Goal: Information Seeking & Learning: Compare options

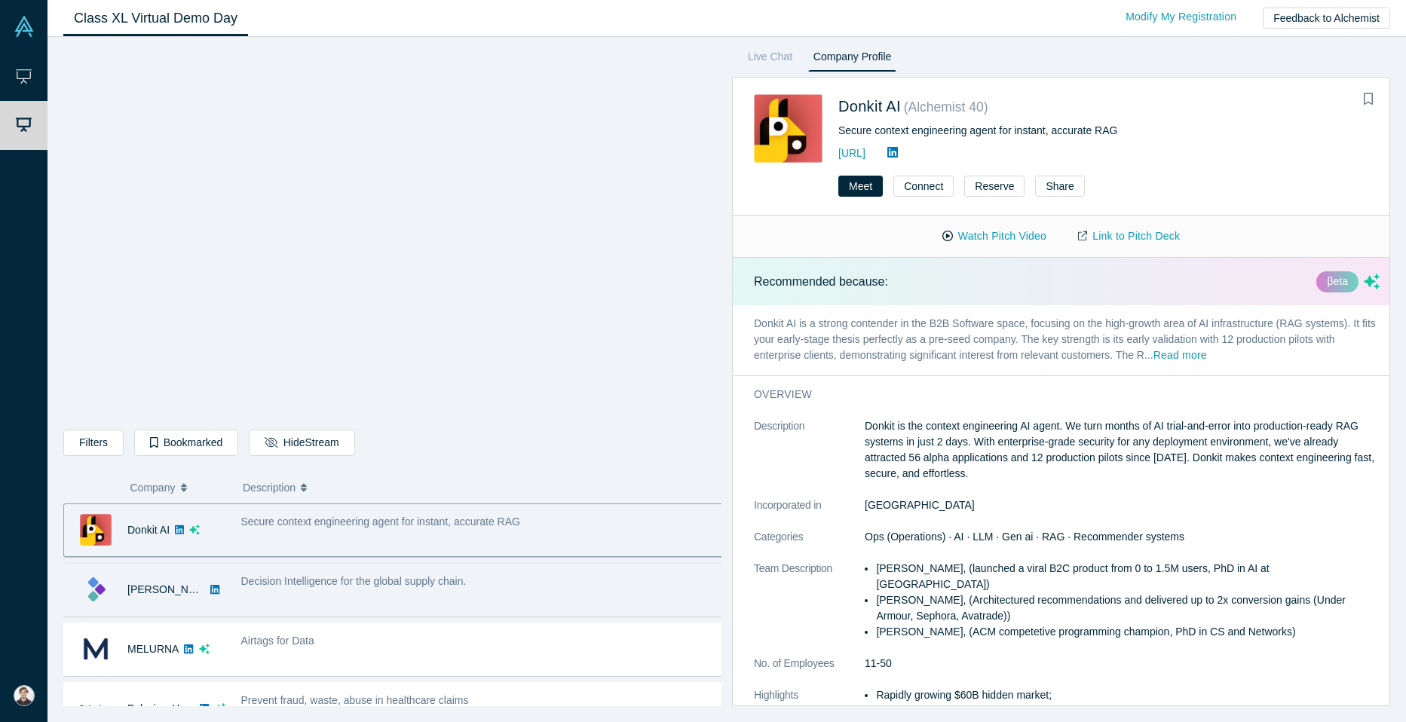
click at [538, 574] on div "Decision Intelligence for the global supply chain." at bounding box center [482, 582] width 483 height 16
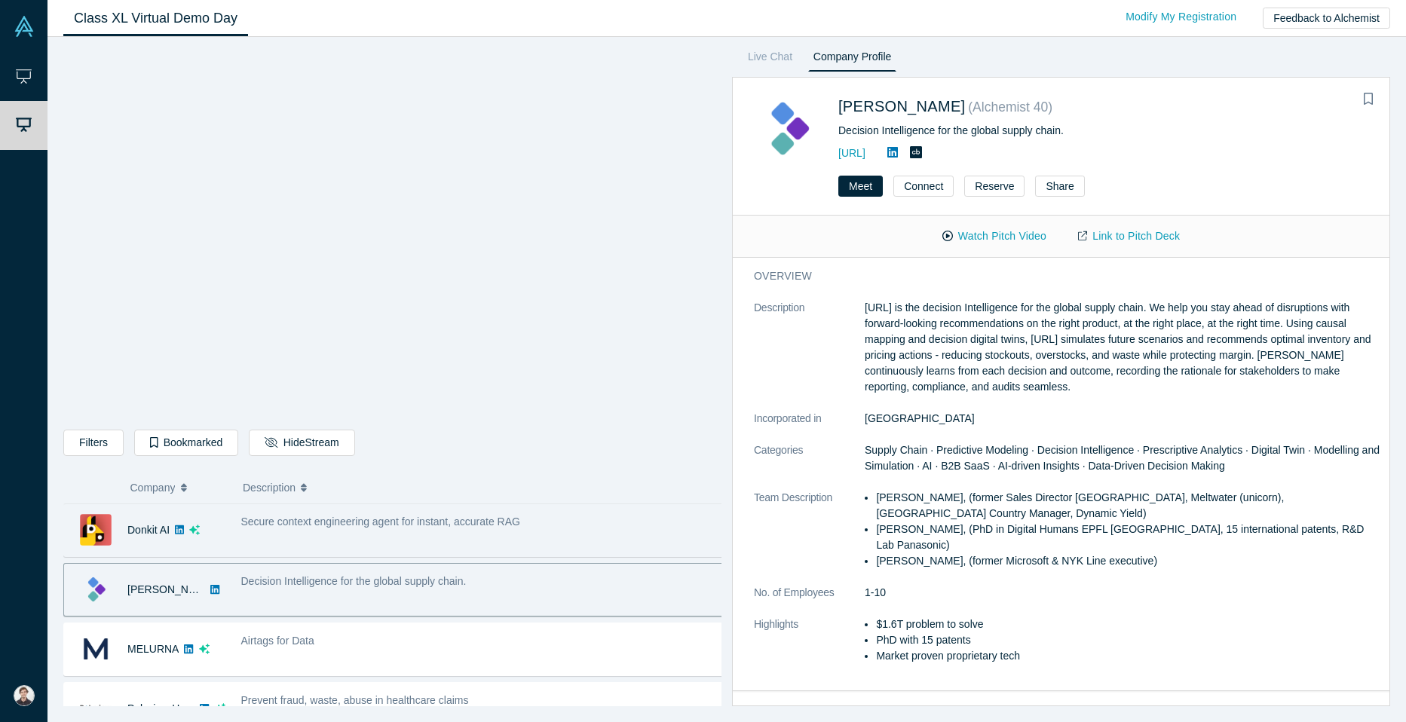
click at [400, 528] on span "Secure context engineering agent for instant, accurate RAG" at bounding box center [380, 522] width 279 height 12
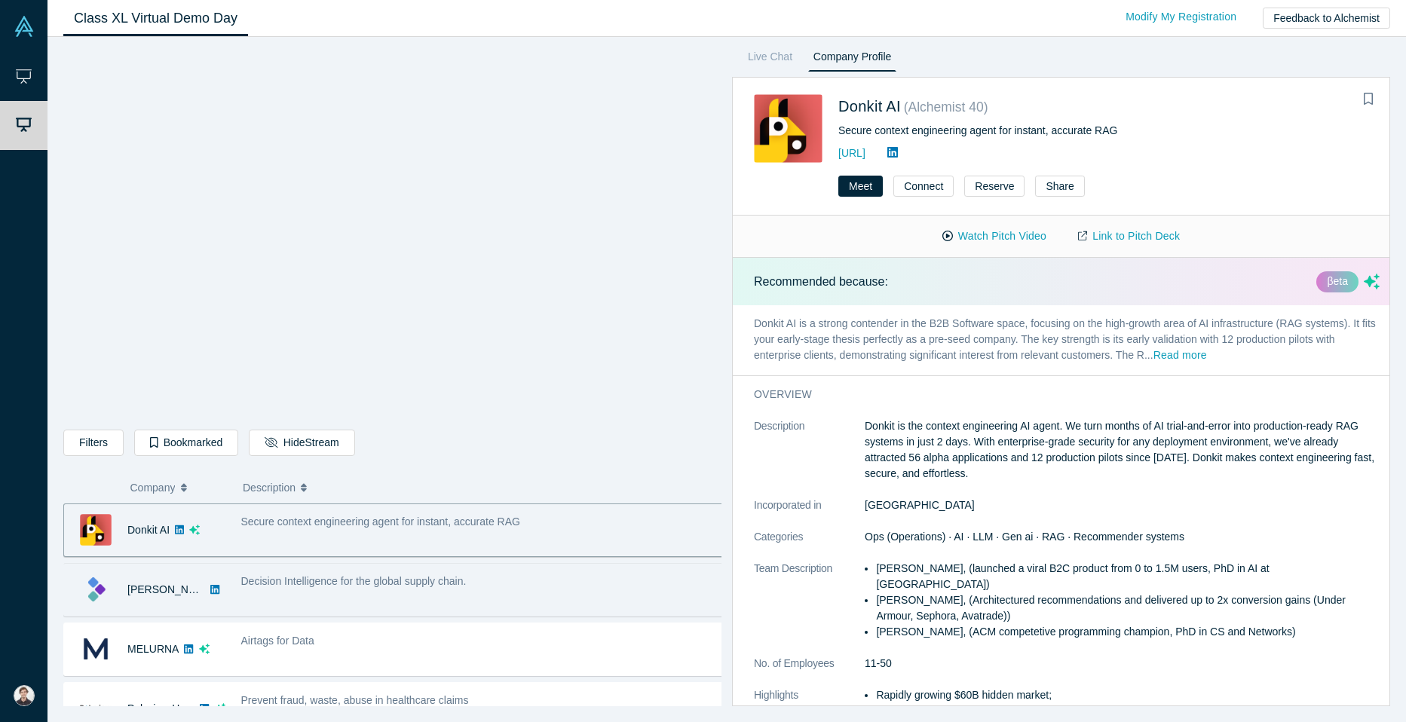
click at [486, 603] on div "Decision Intelligence for the global supply chain." at bounding box center [482, 590] width 499 height 48
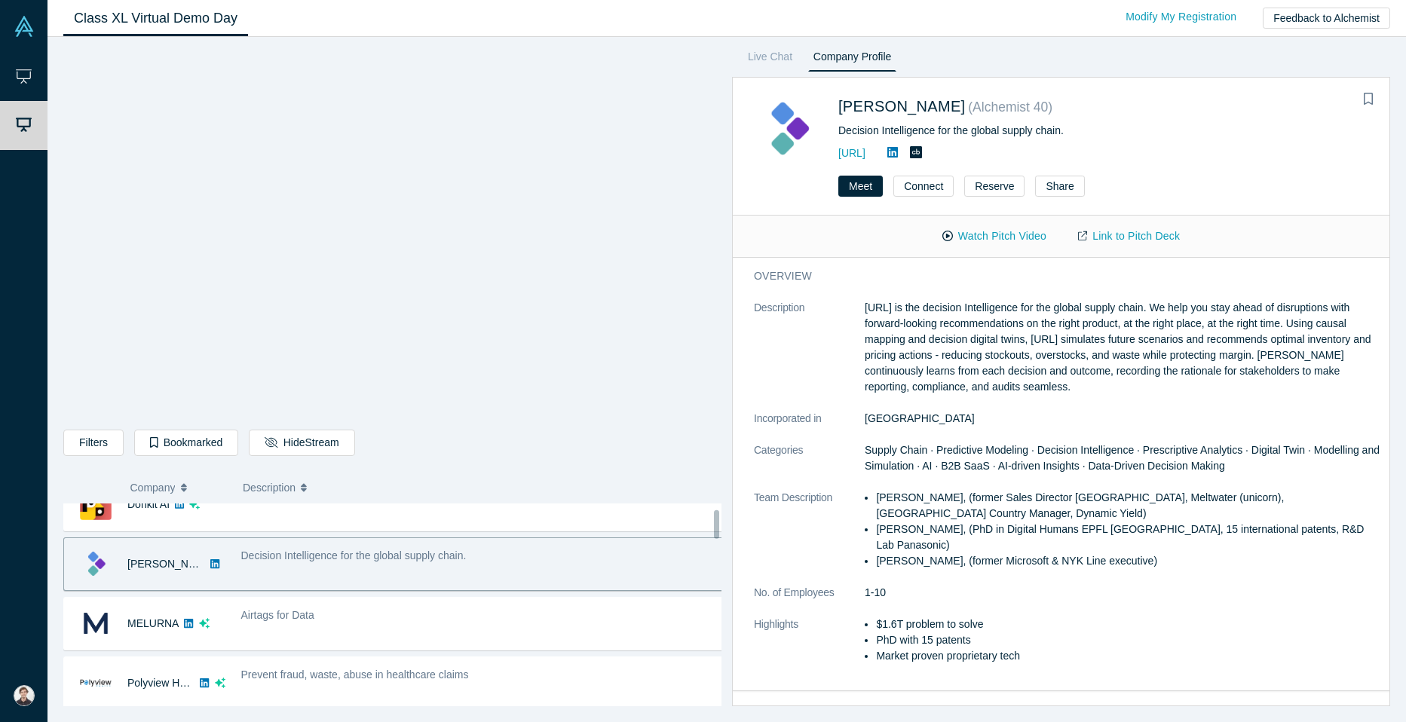
scroll to position [41, 0]
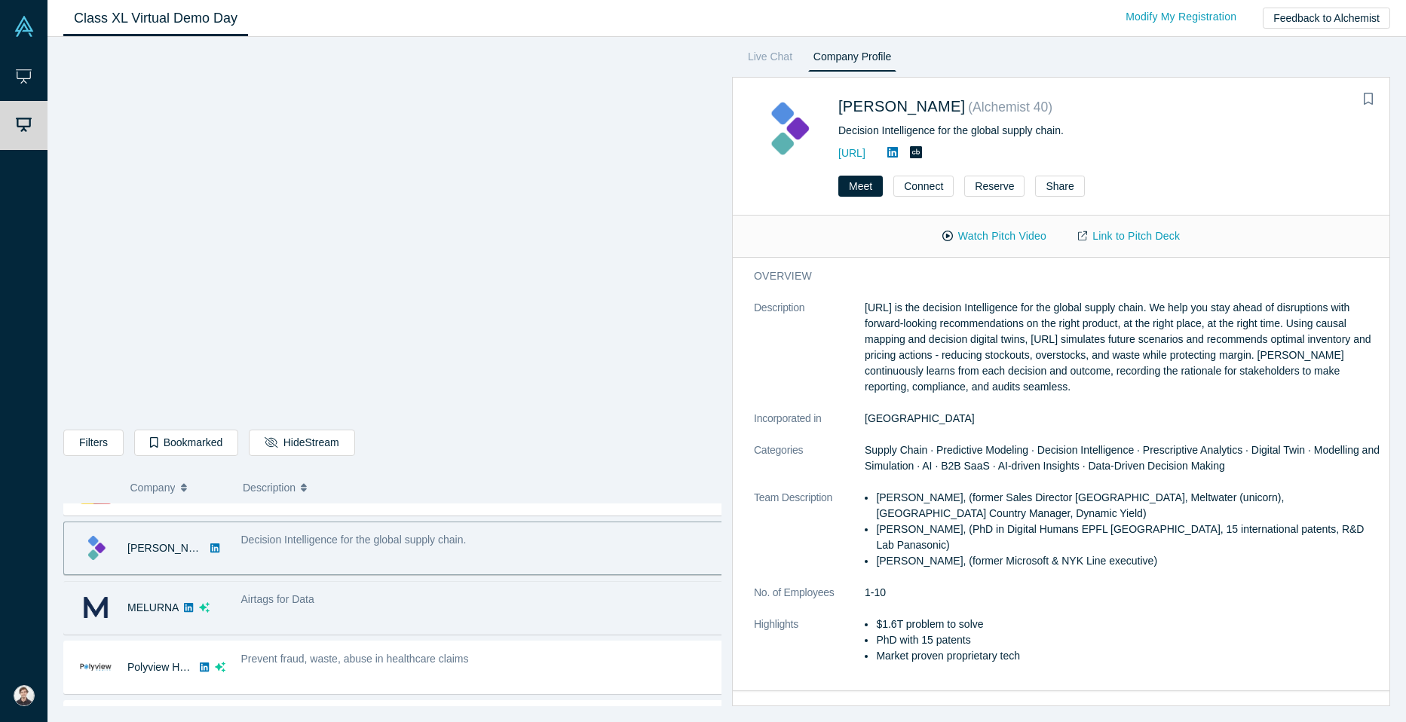
click at [532, 594] on div "Airtags for Data" at bounding box center [482, 600] width 483 height 16
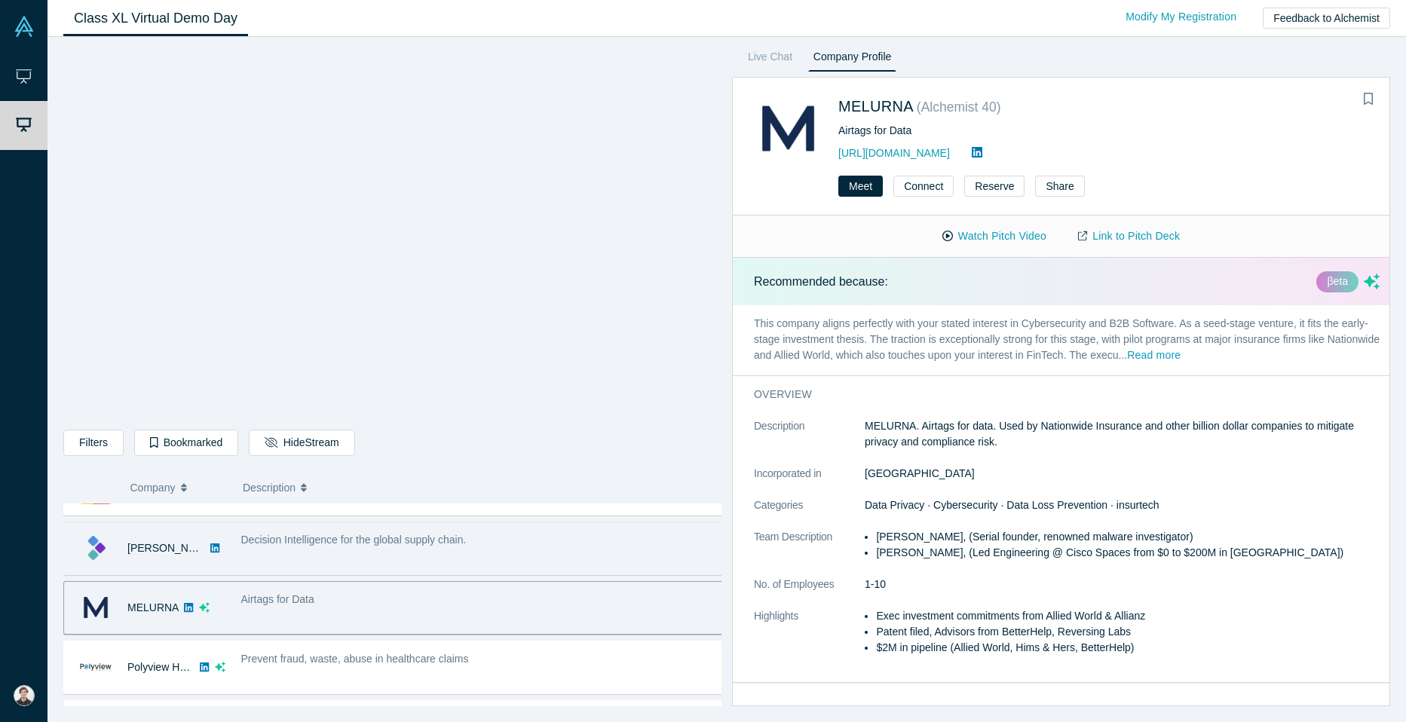
click at [523, 551] on div "Decision Intelligence for the global supply chain." at bounding box center [482, 549] width 499 height 48
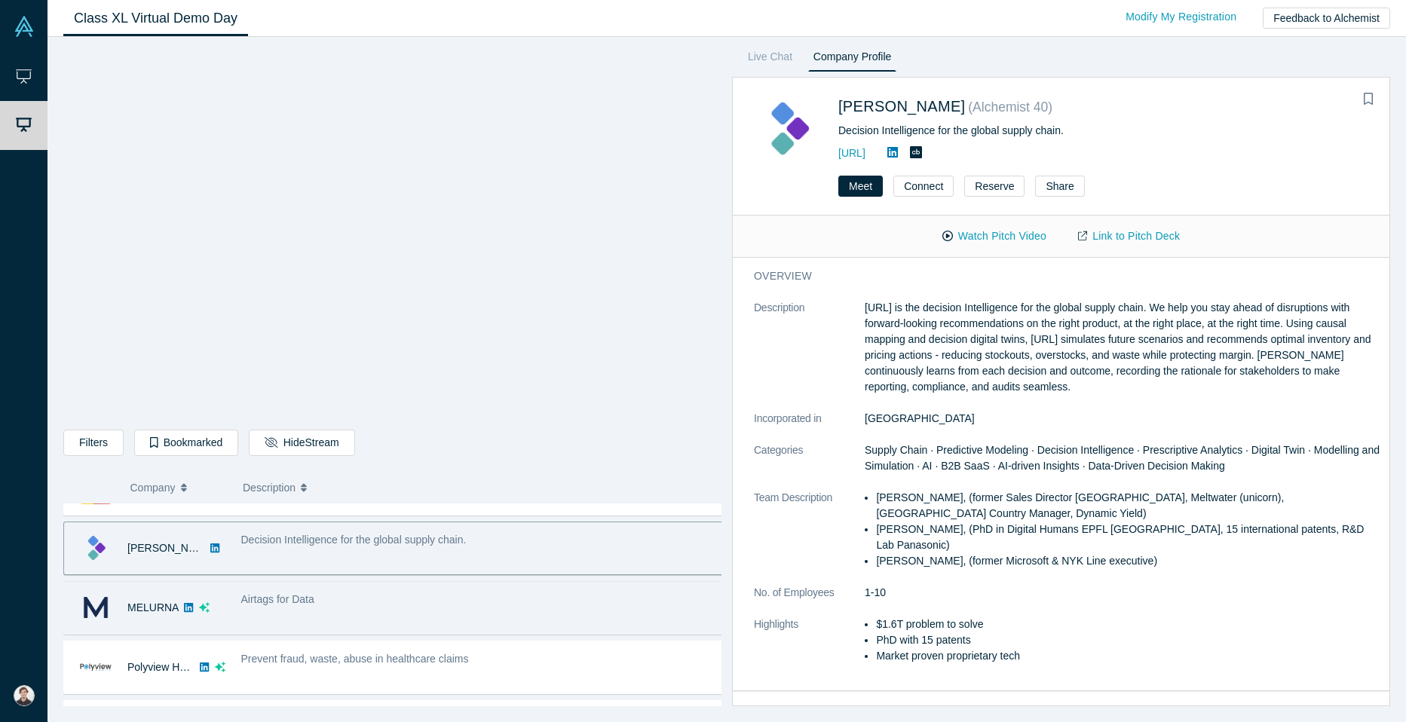
click at [522, 590] on div "Airtags for Data" at bounding box center [482, 608] width 499 height 48
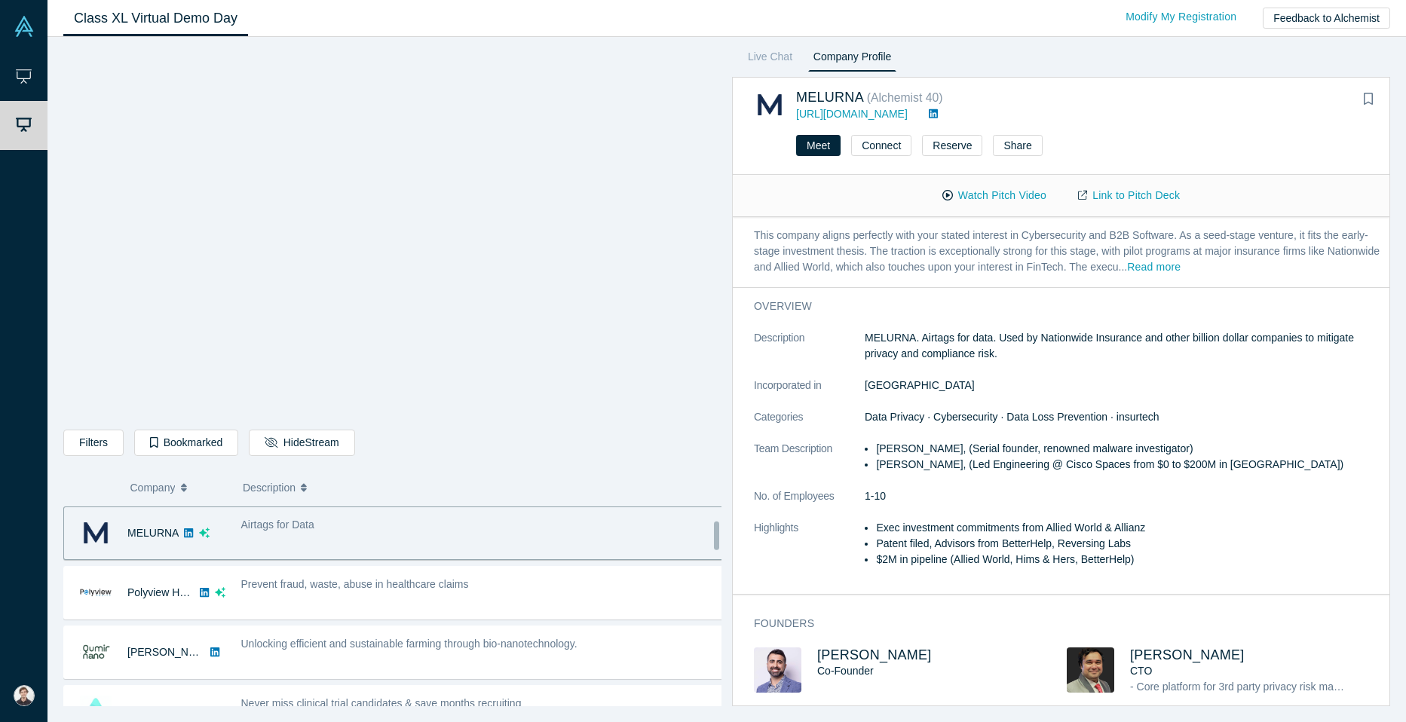
scroll to position [117, 0]
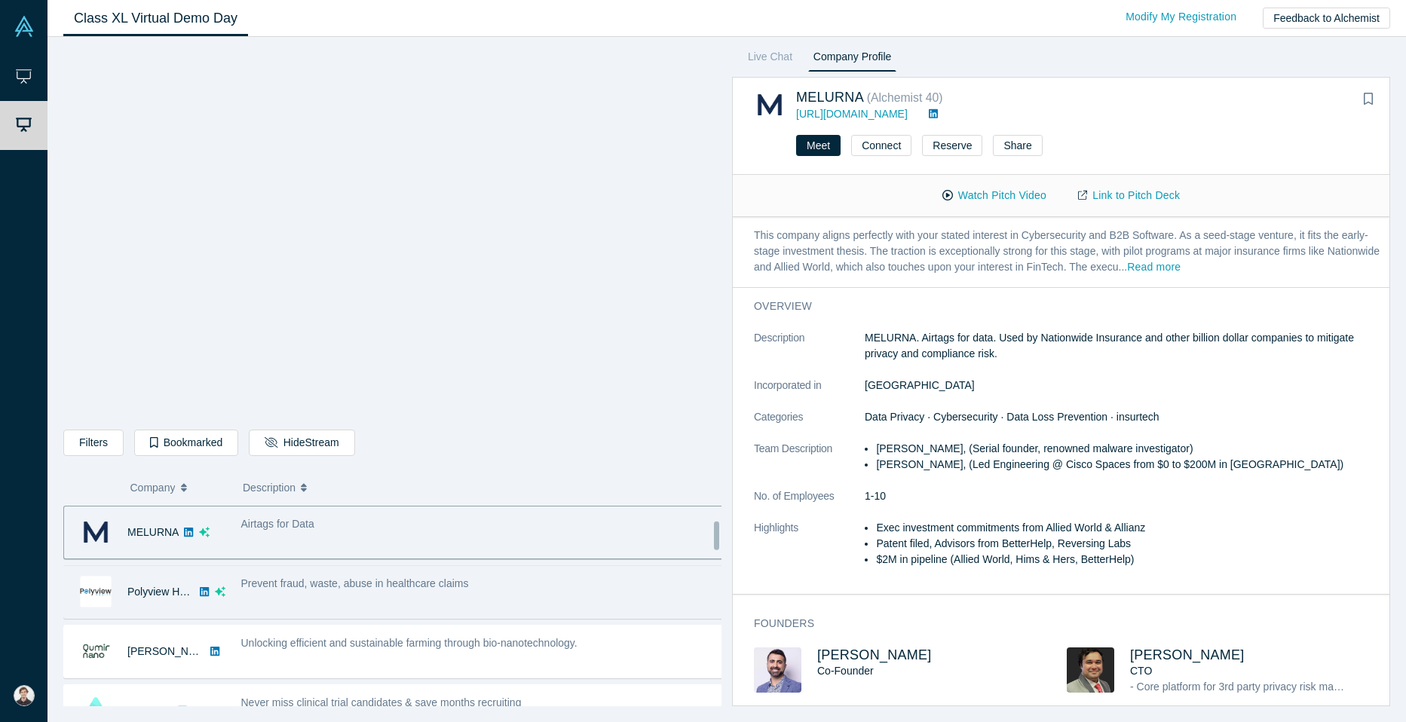
click at [584, 589] on div "Prevent fraud, waste, abuse in healthcare claims" at bounding box center [482, 584] width 483 height 16
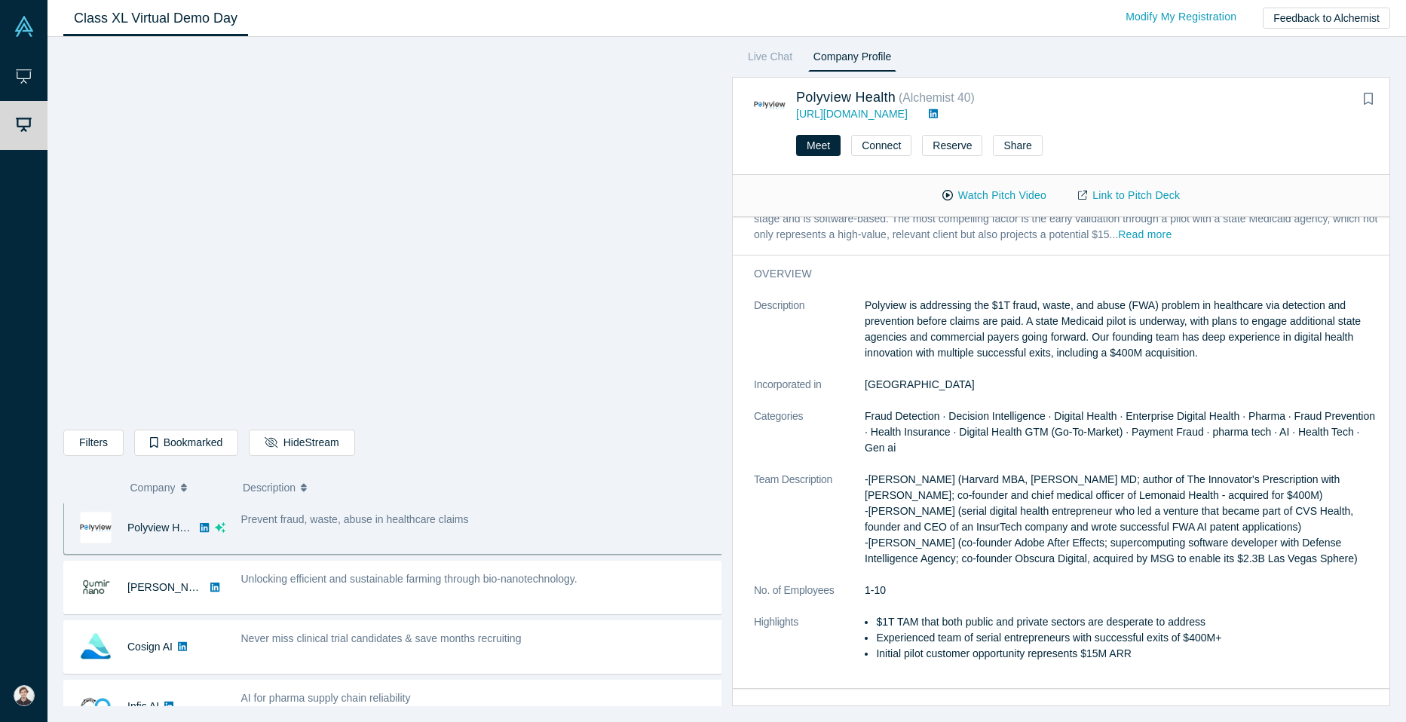
scroll to position [0, 0]
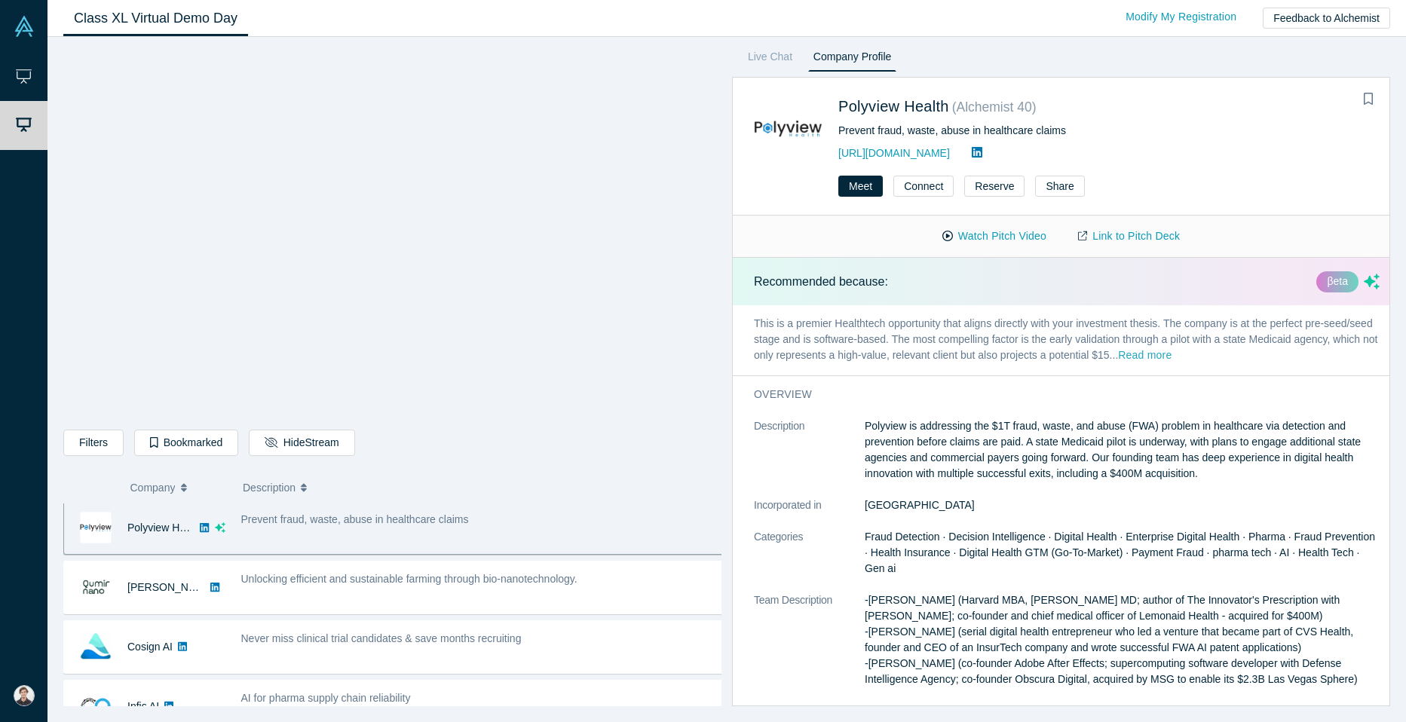
click at [1172, 358] on button "Read more" at bounding box center [1145, 356] width 54 height 17
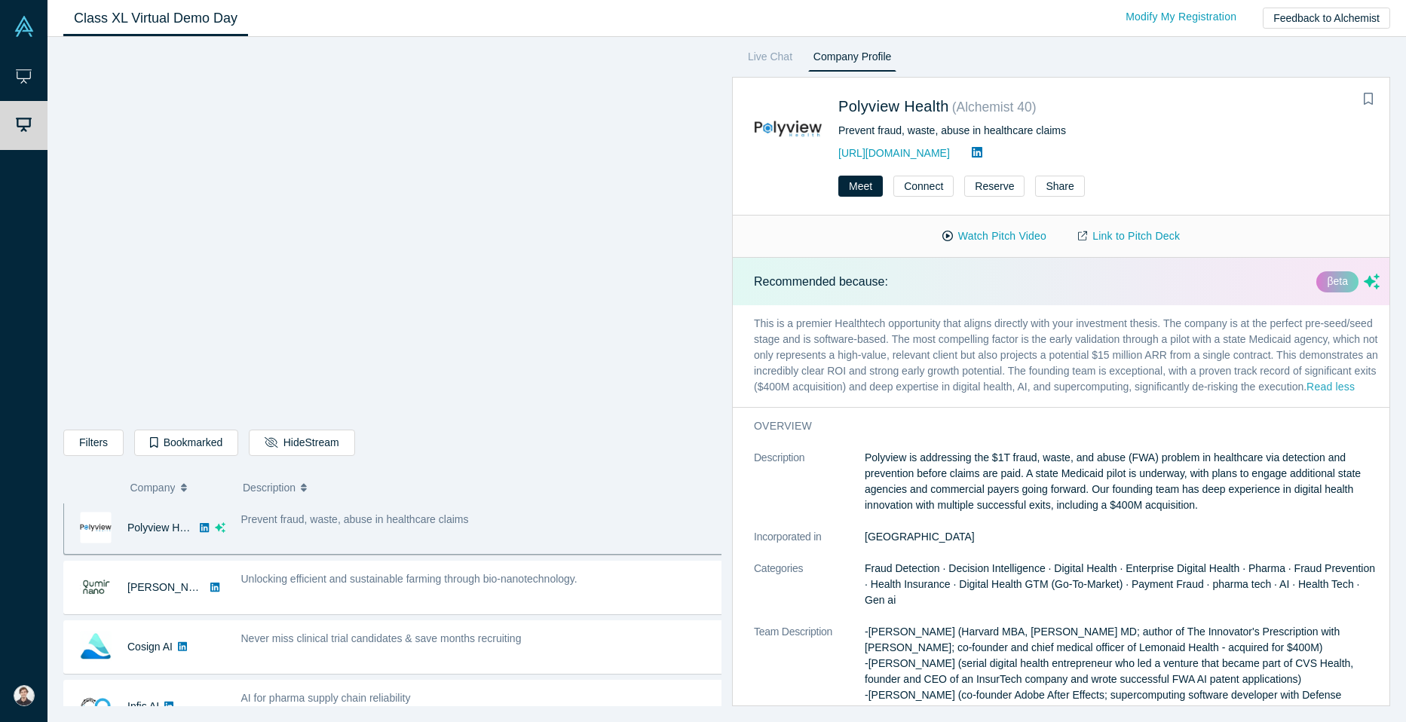
click at [1307, 397] on button "Read less" at bounding box center [1331, 387] width 48 height 17
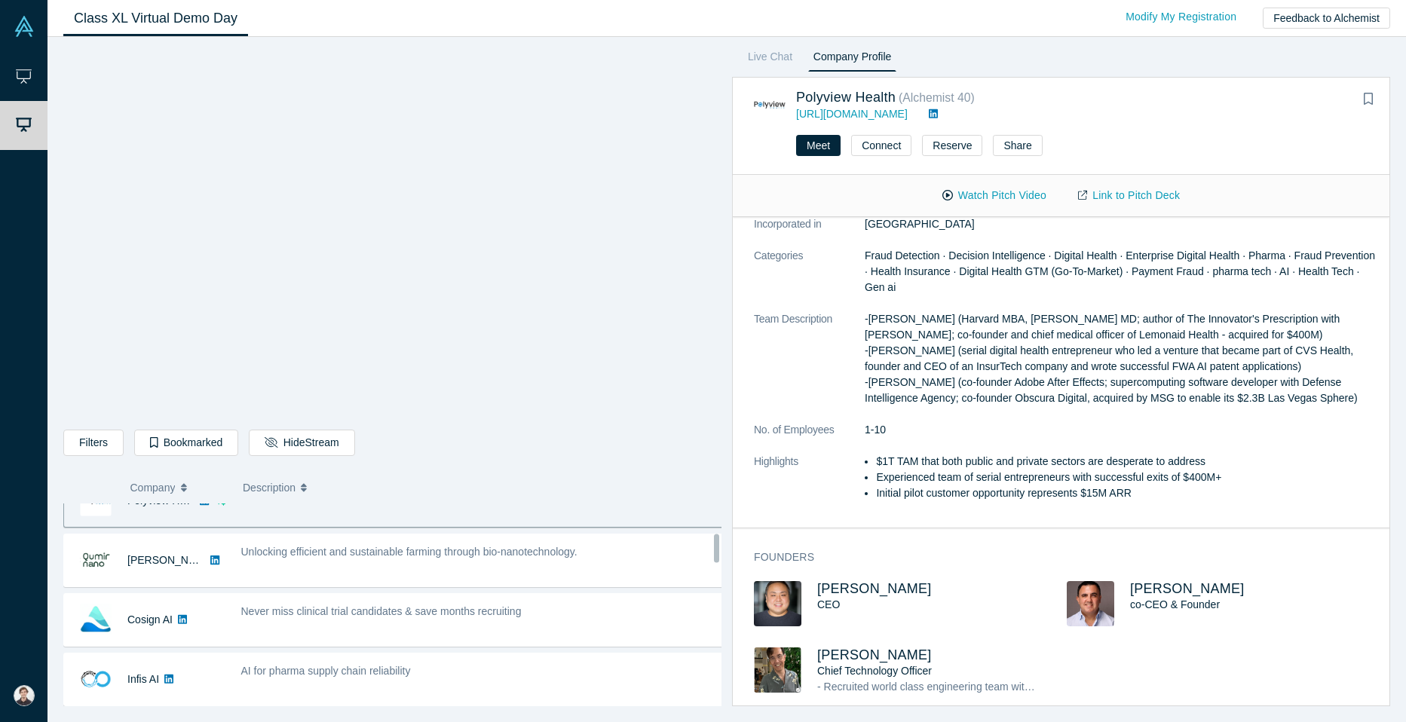
scroll to position [210, 0]
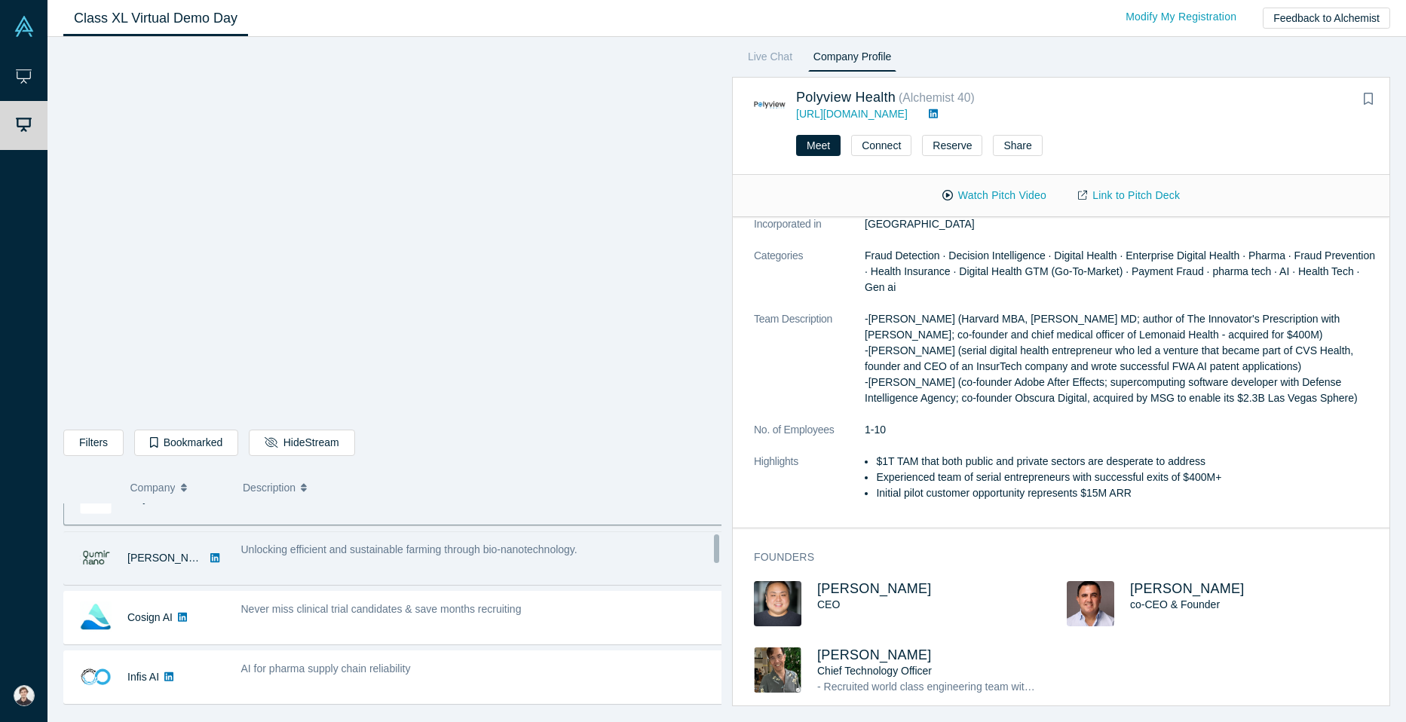
click at [483, 560] on div "Unlocking efficient and sustainable farming through bio-nanotechnology." at bounding box center [482, 559] width 499 height 48
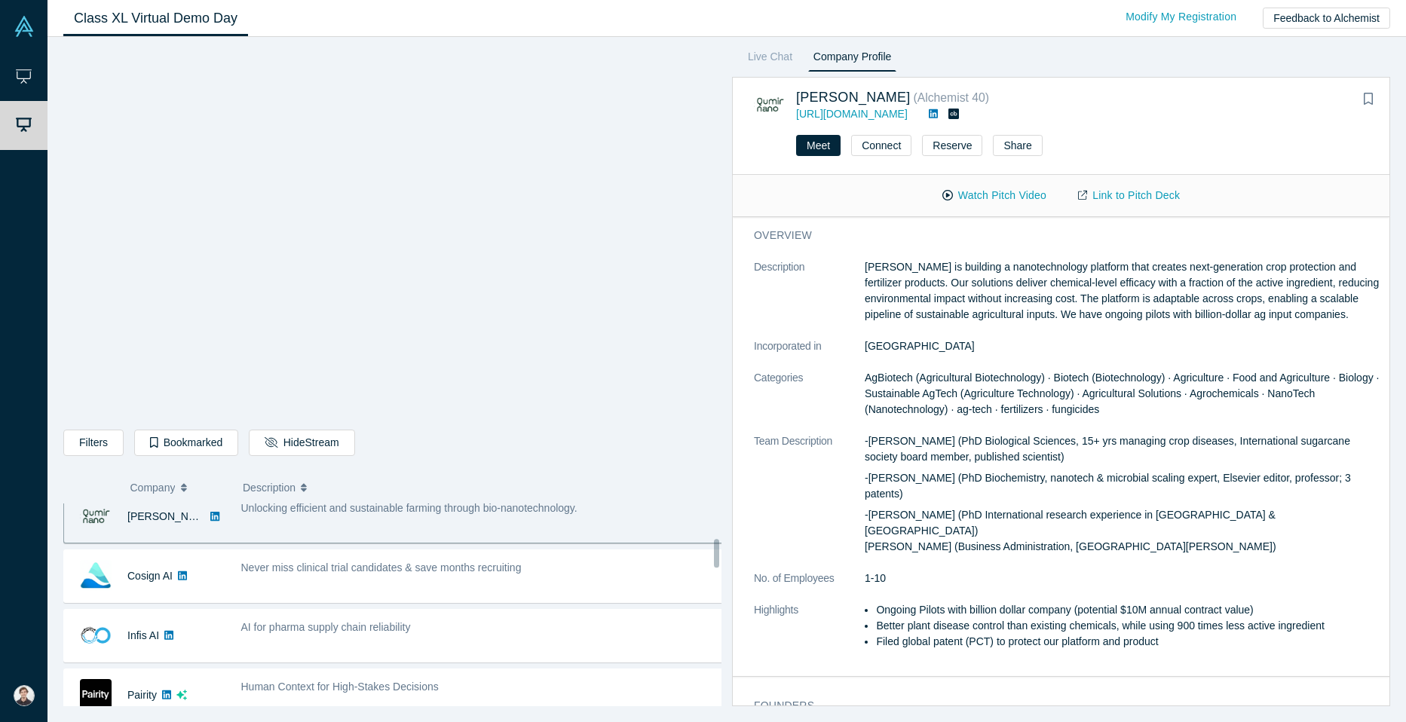
scroll to position [253, 0]
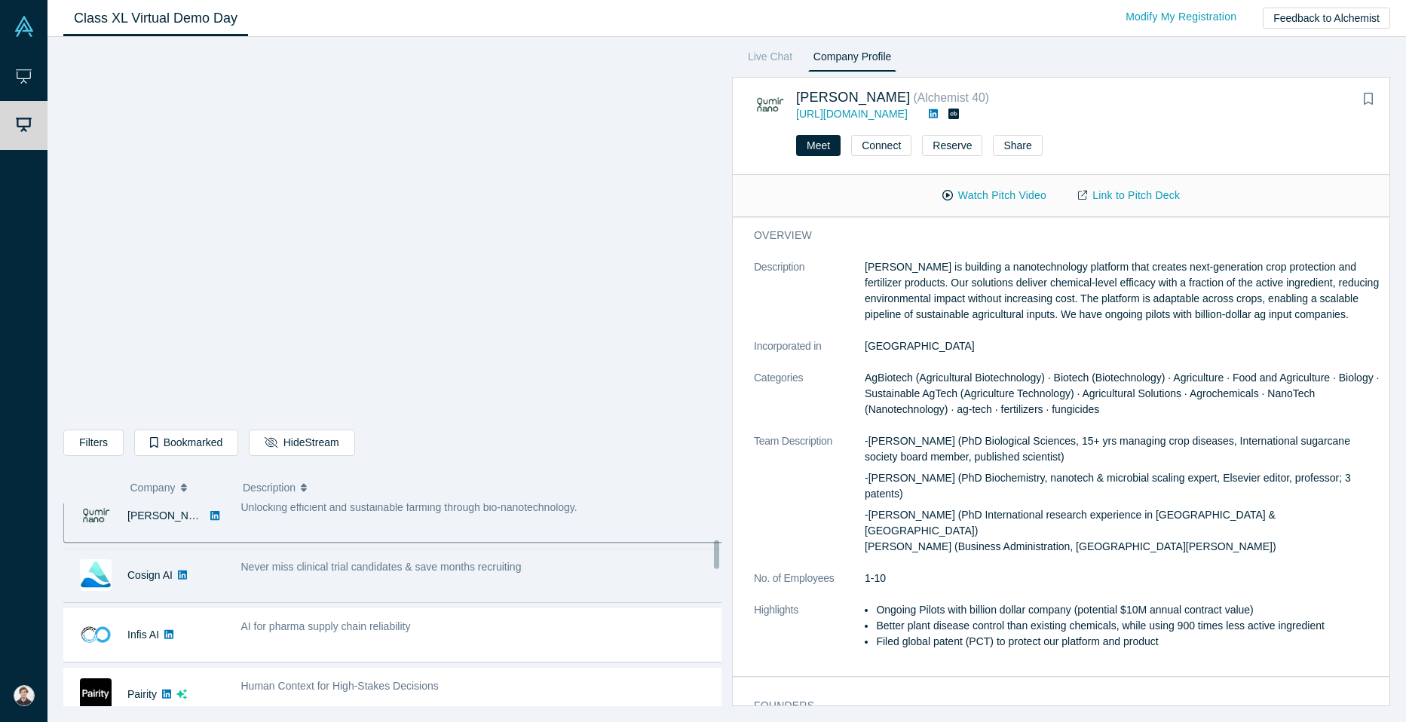
click at [591, 568] on div "Never miss clinical trial candidates & save months recruiting" at bounding box center [482, 568] width 483 height 16
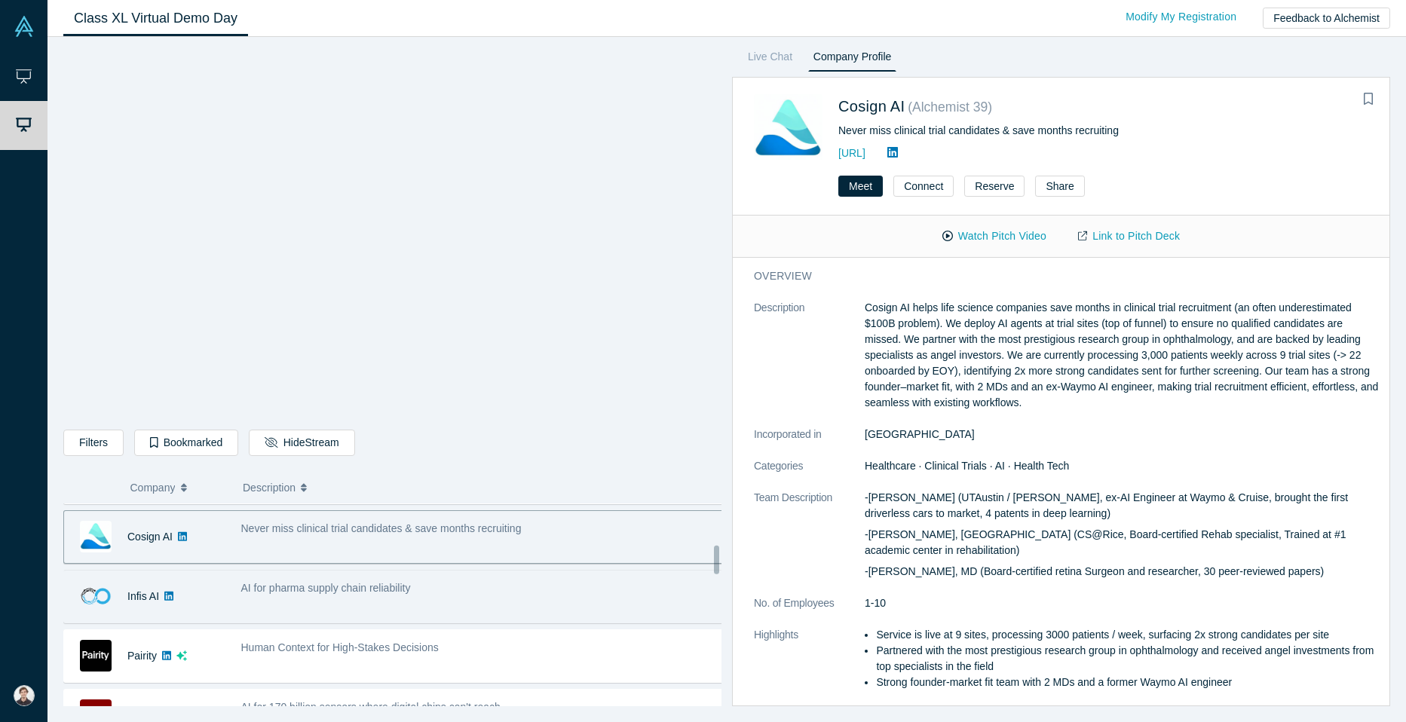
scroll to position [290, 0]
click at [533, 588] on div "AI for pharma supply chain reliability" at bounding box center [482, 589] width 483 height 16
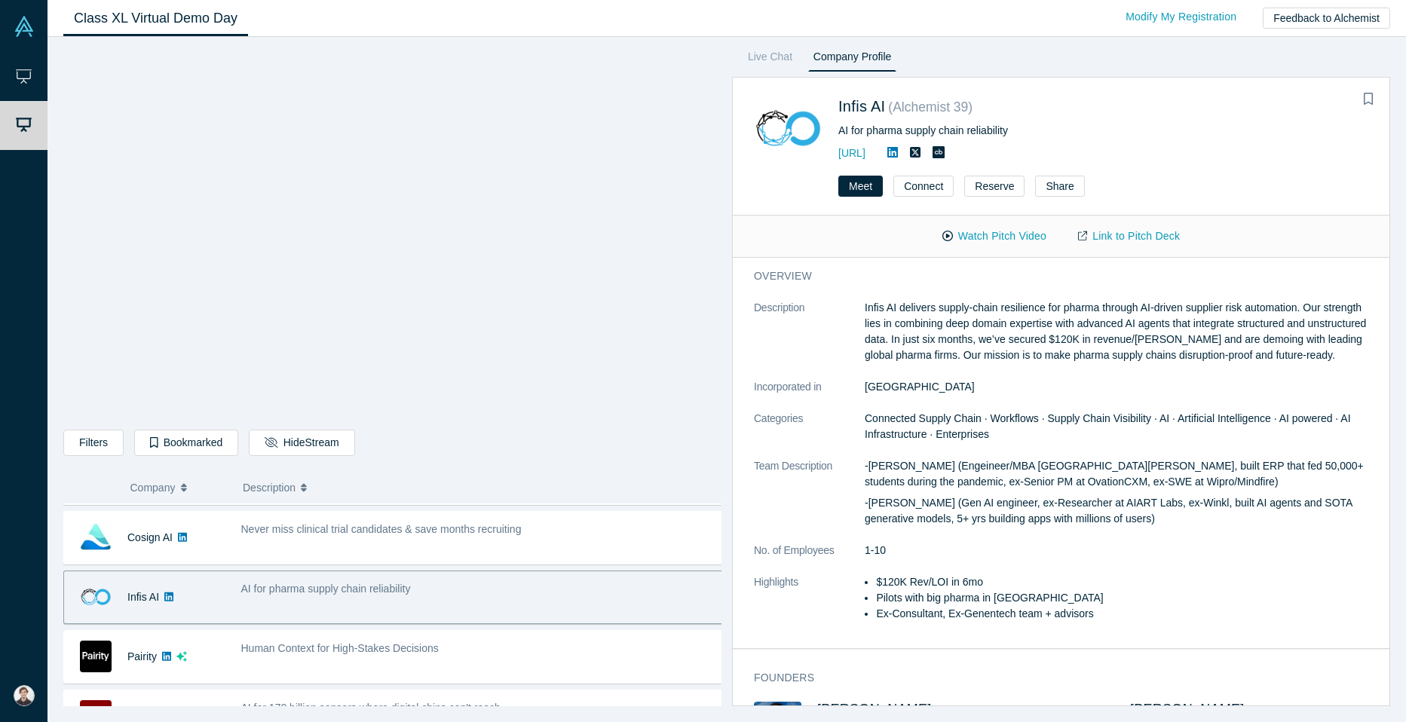
click at [433, 595] on div "AI for pharma supply chain reliability" at bounding box center [482, 589] width 483 height 16
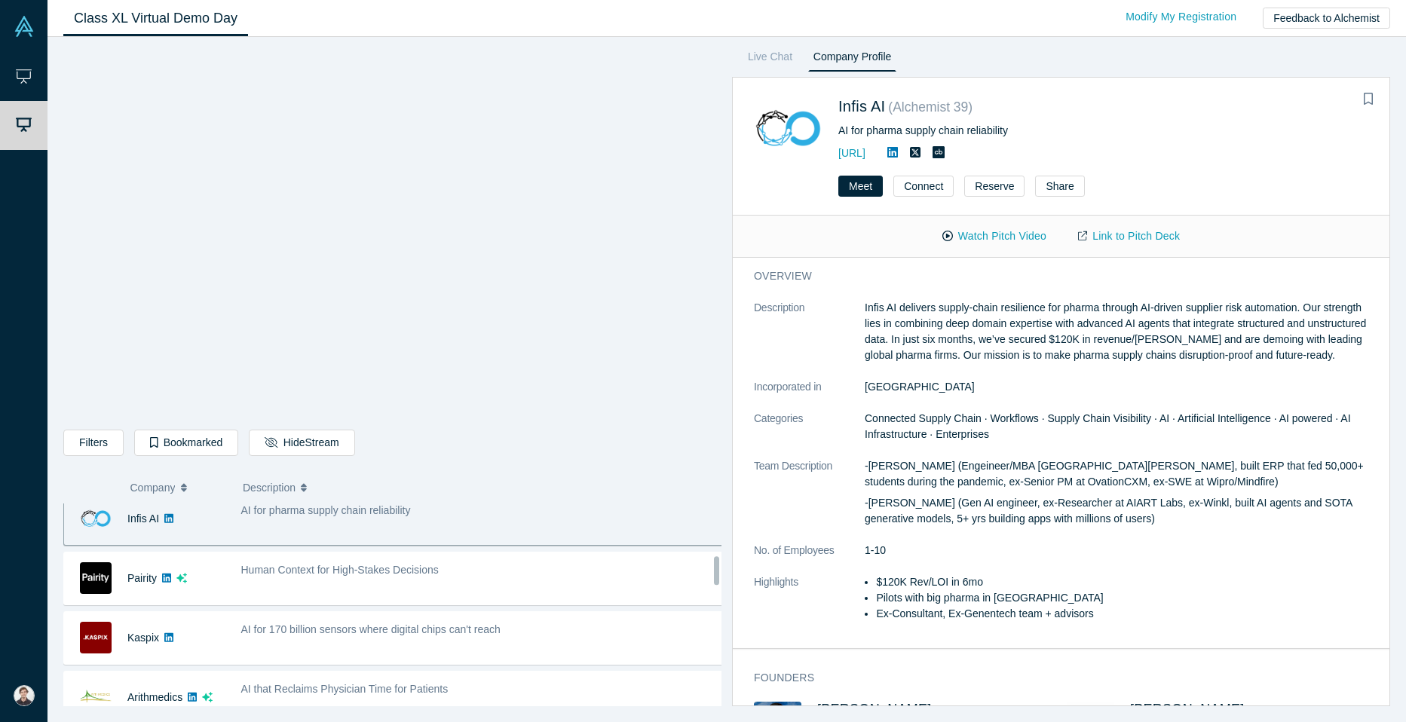
scroll to position [370, 0]
click at [420, 575] on span "Human Context for High-Stakes Decisions" at bounding box center [340, 569] width 198 height 12
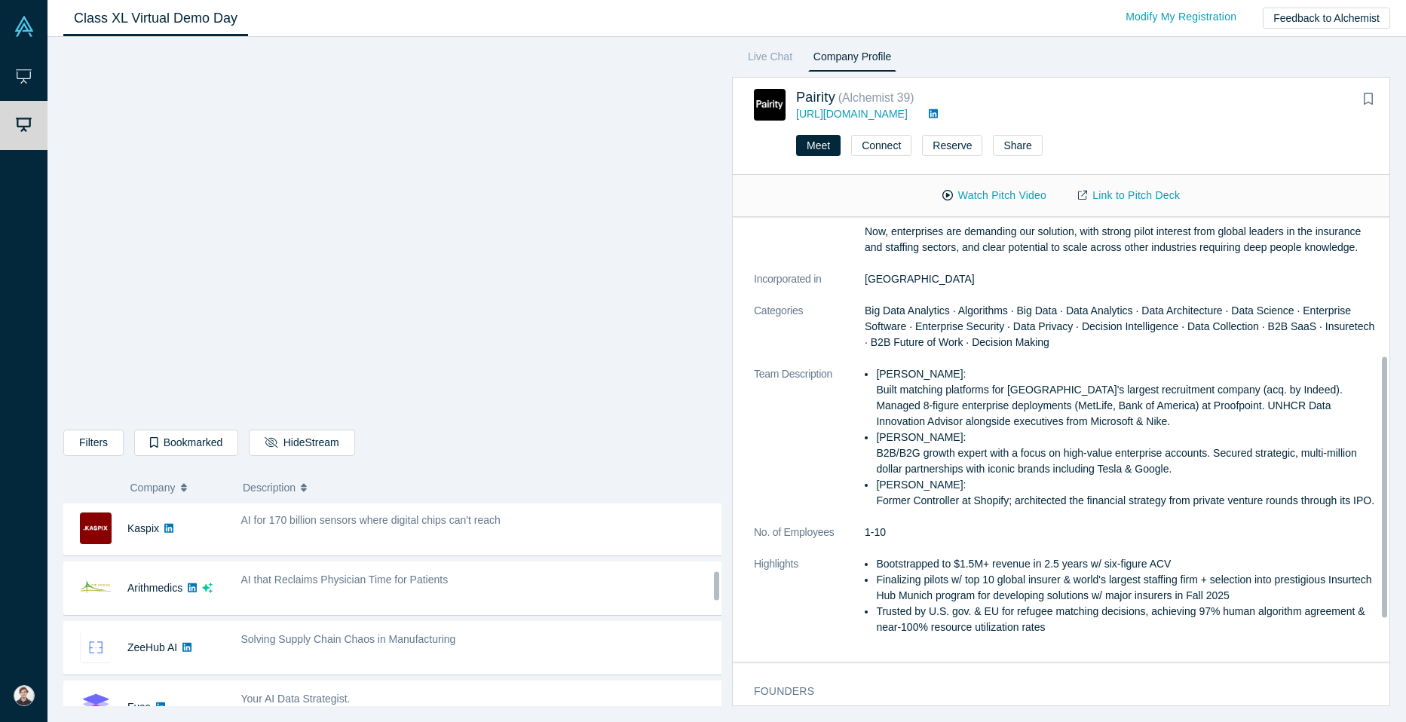
scroll to position [479, 0]
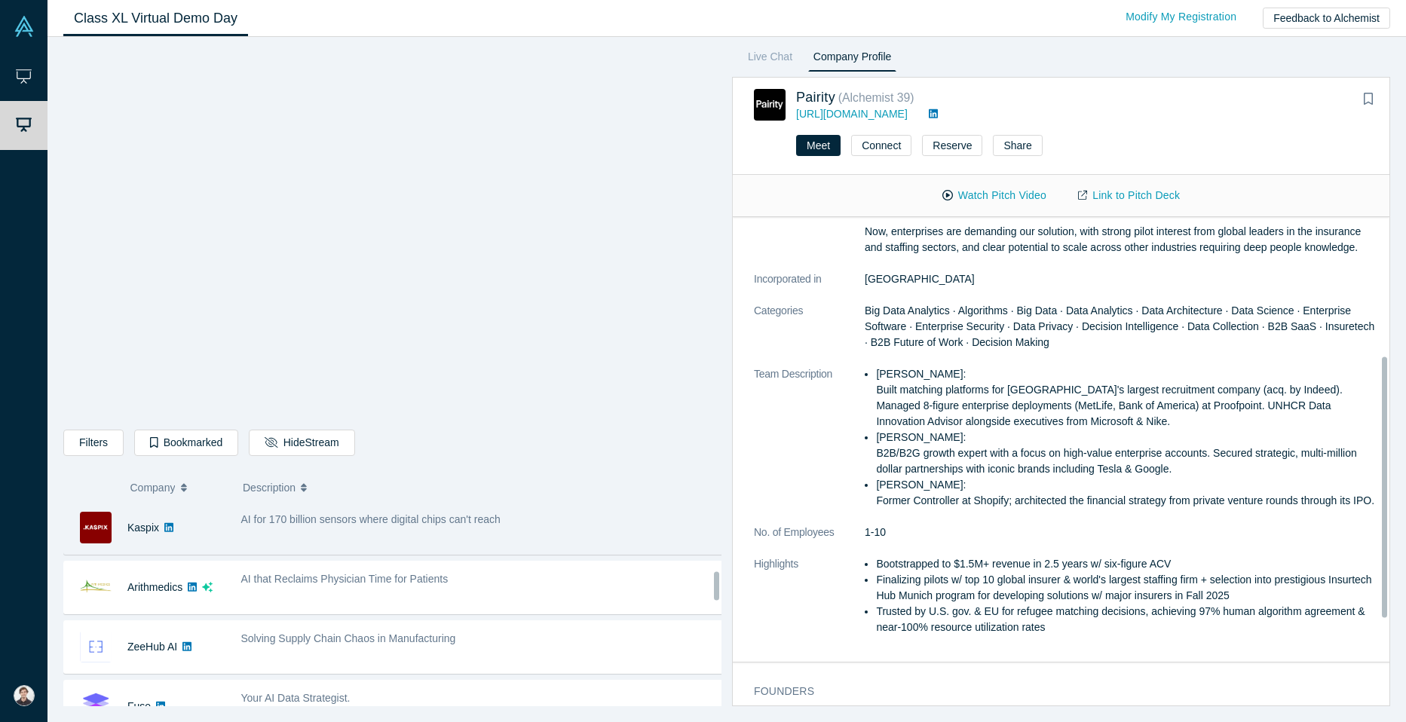
click at [549, 535] on div "AI for 170 billion sensors where digital chips can't reach" at bounding box center [482, 529] width 499 height 48
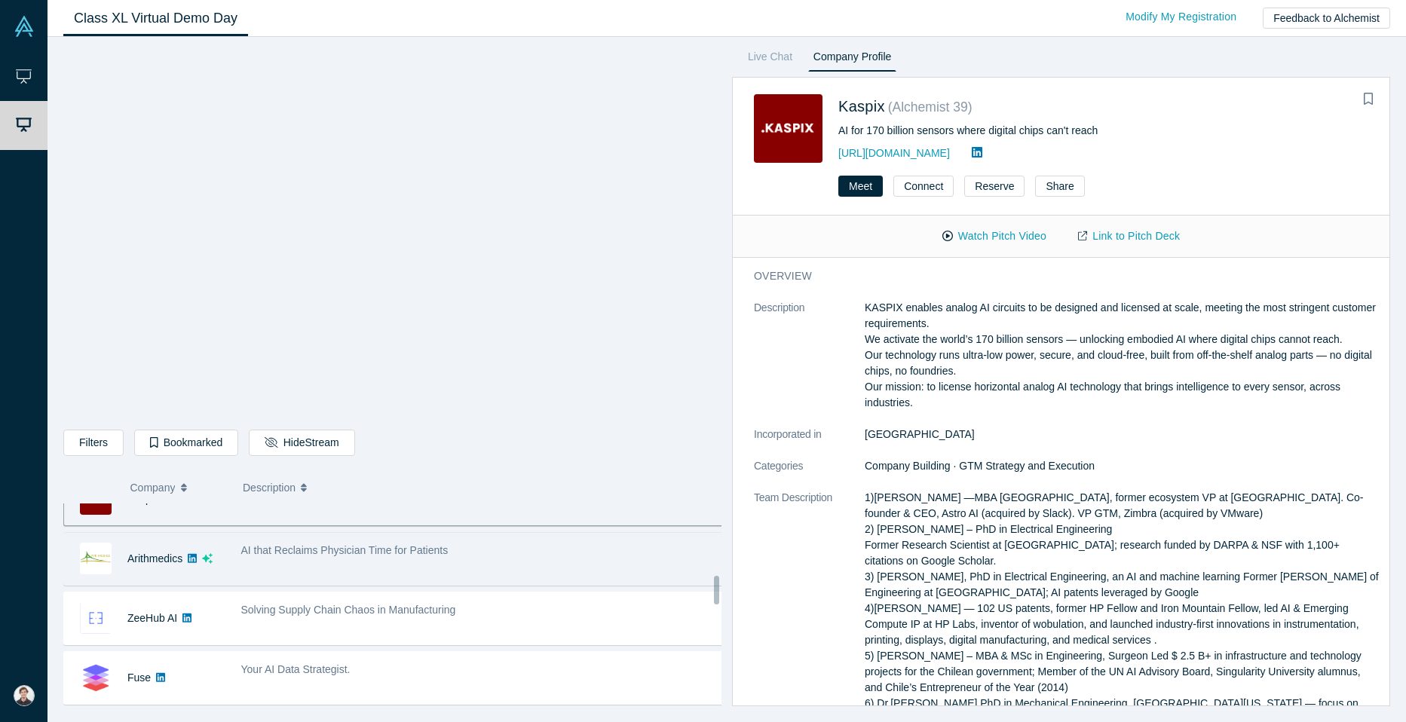
scroll to position [508, 0]
click at [476, 542] on div "AI that Reclaims Physician Time for Patients" at bounding box center [482, 550] width 483 height 16
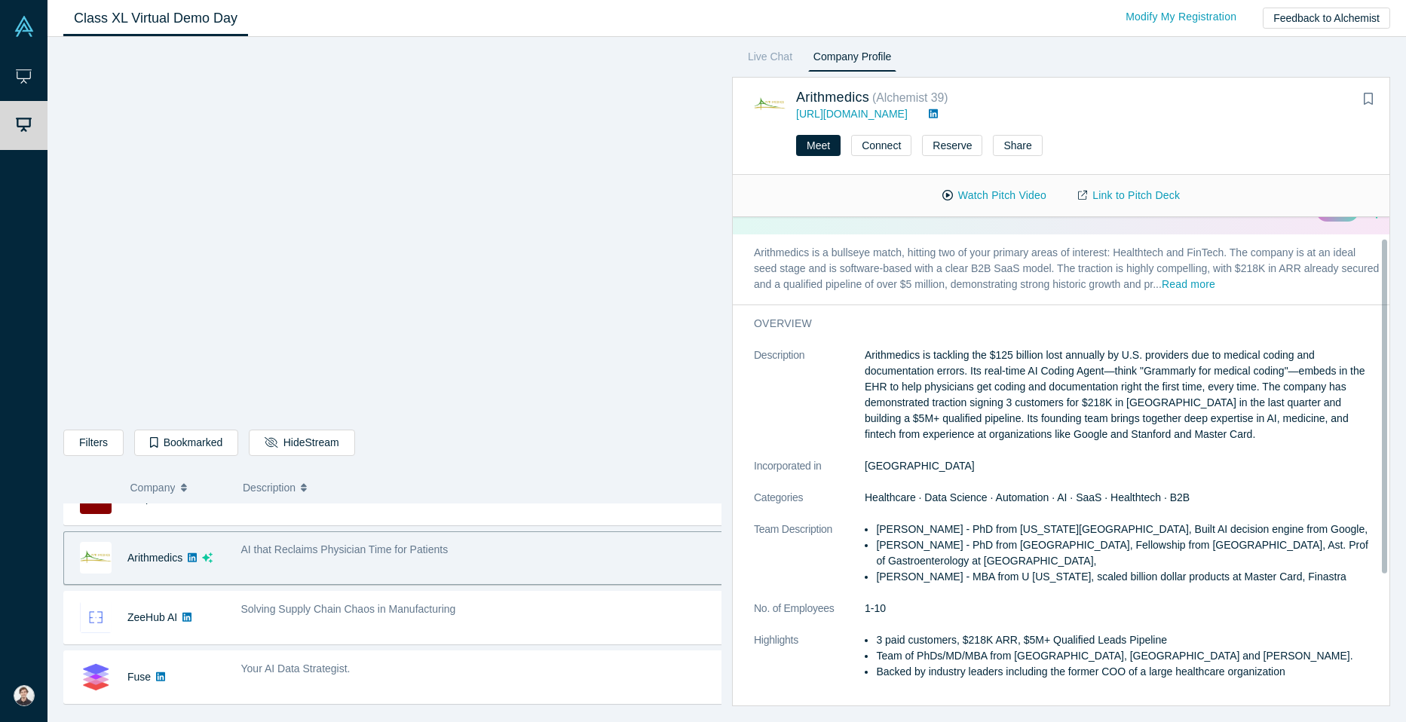
scroll to position [31, 0]
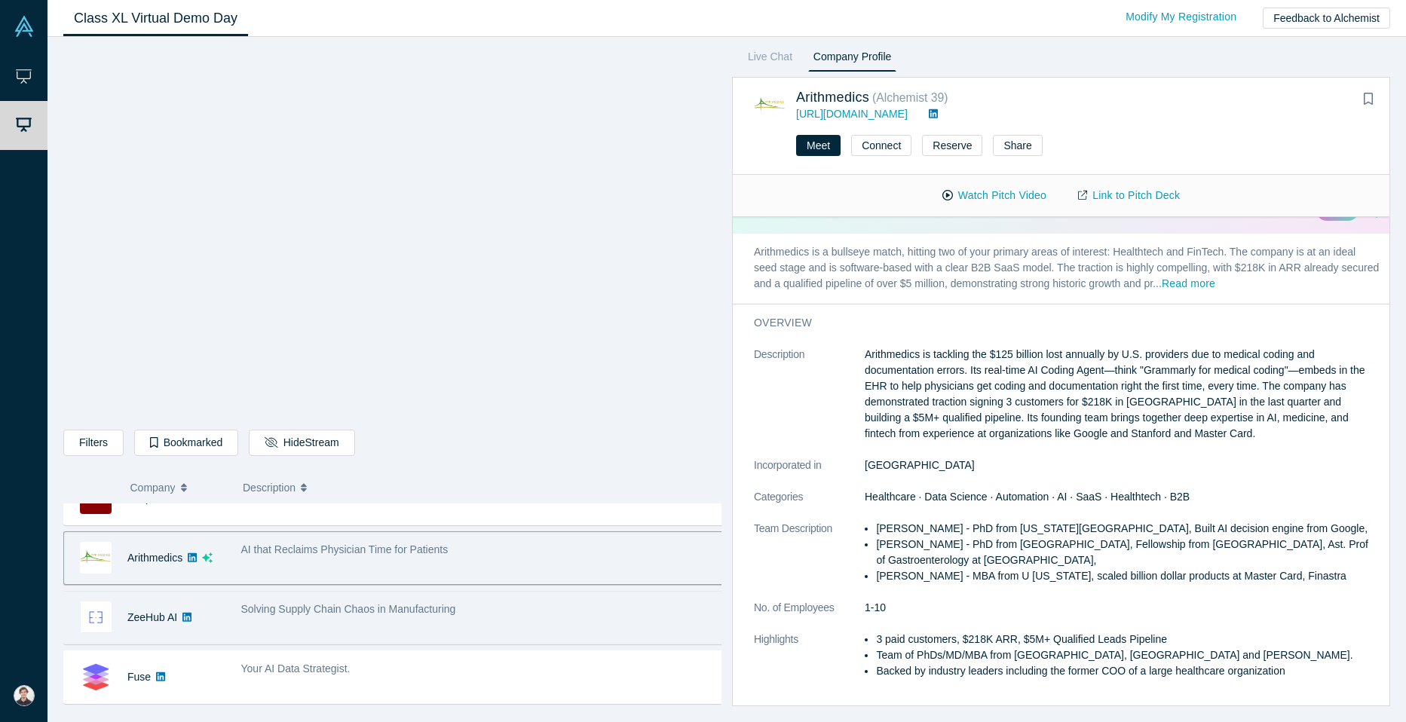
click at [339, 626] on div "Solving Supply Chain Chaos in Manufacturing" at bounding box center [482, 618] width 499 height 48
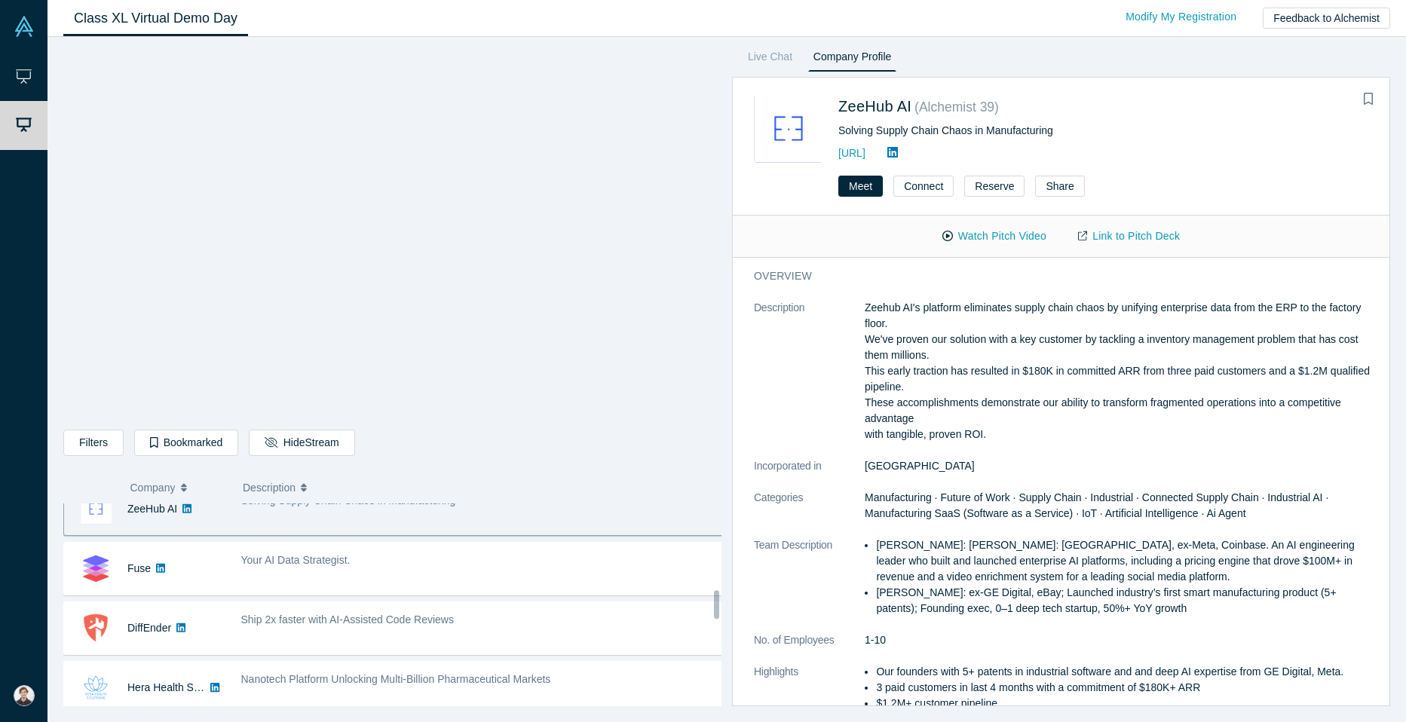
scroll to position [618, 0]
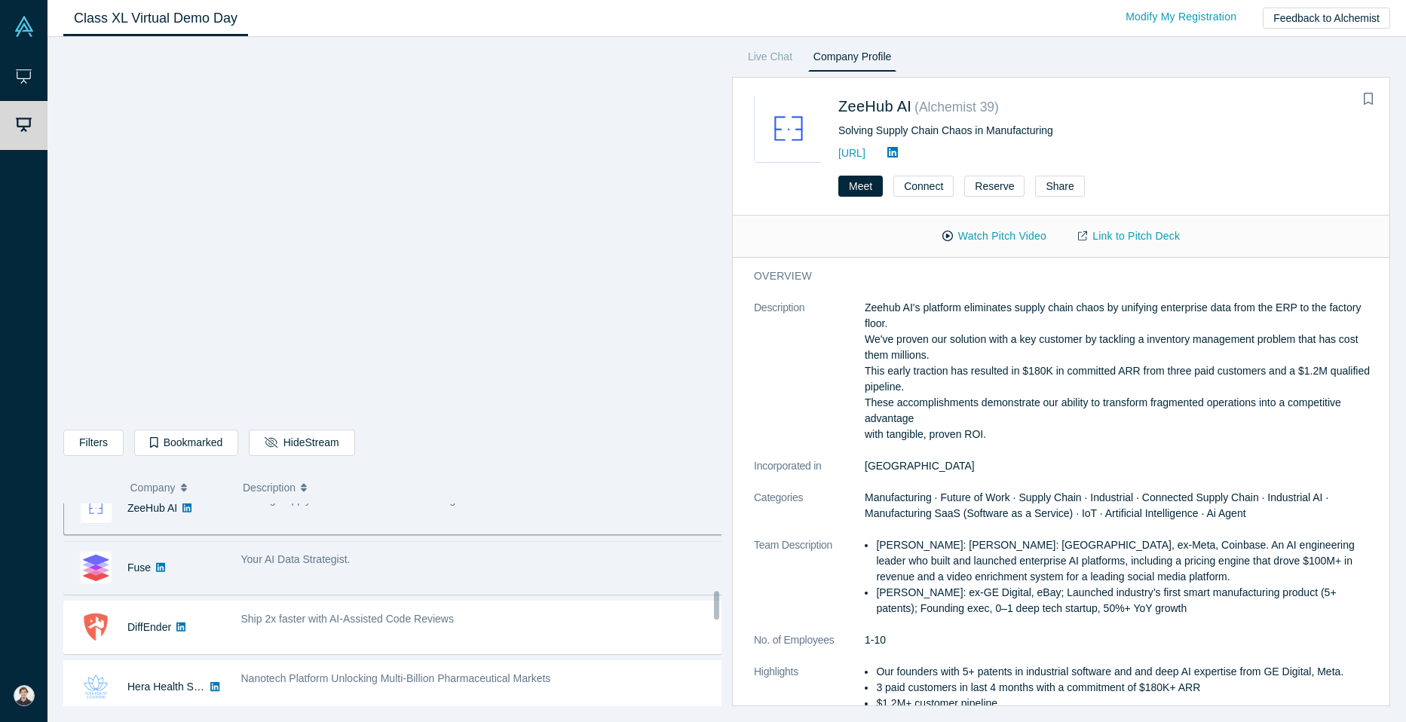
click at [478, 565] on div "Your AI Data Strategist." at bounding box center [482, 560] width 483 height 16
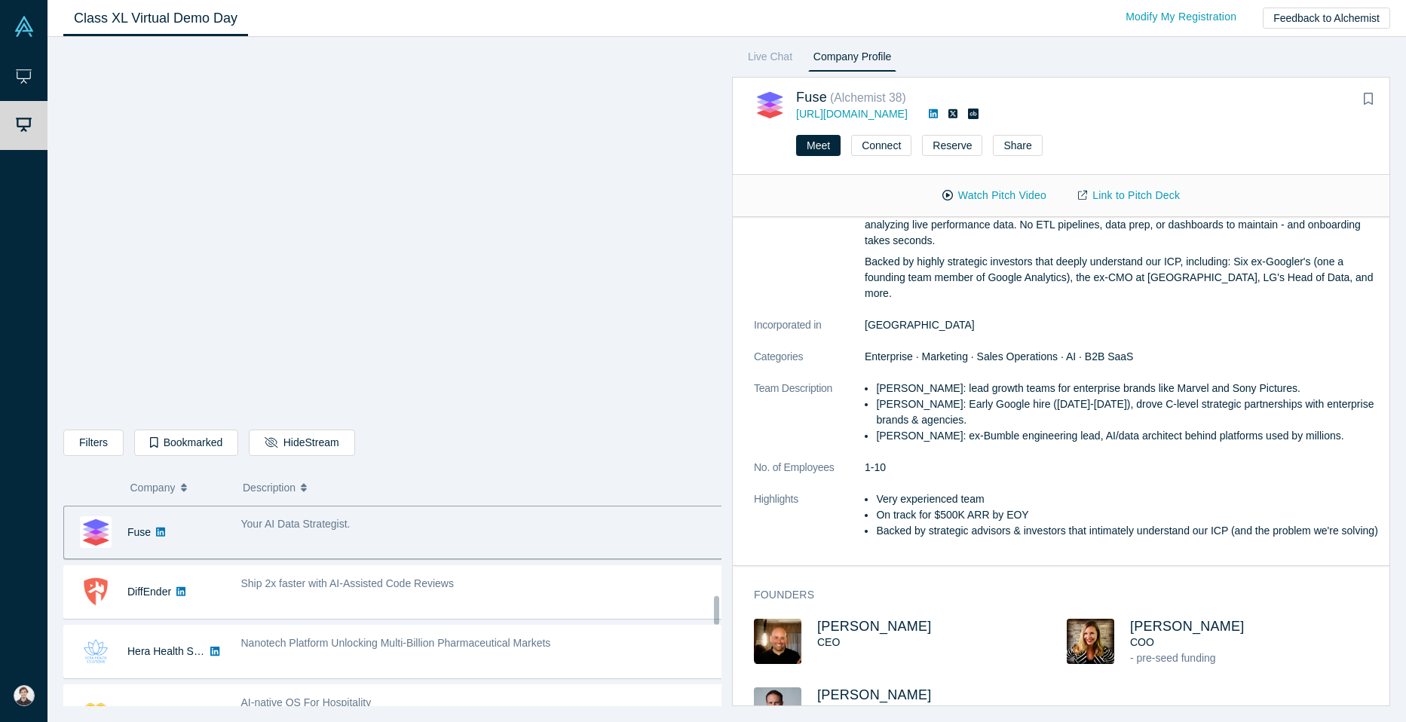
scroll to position [0, 0]
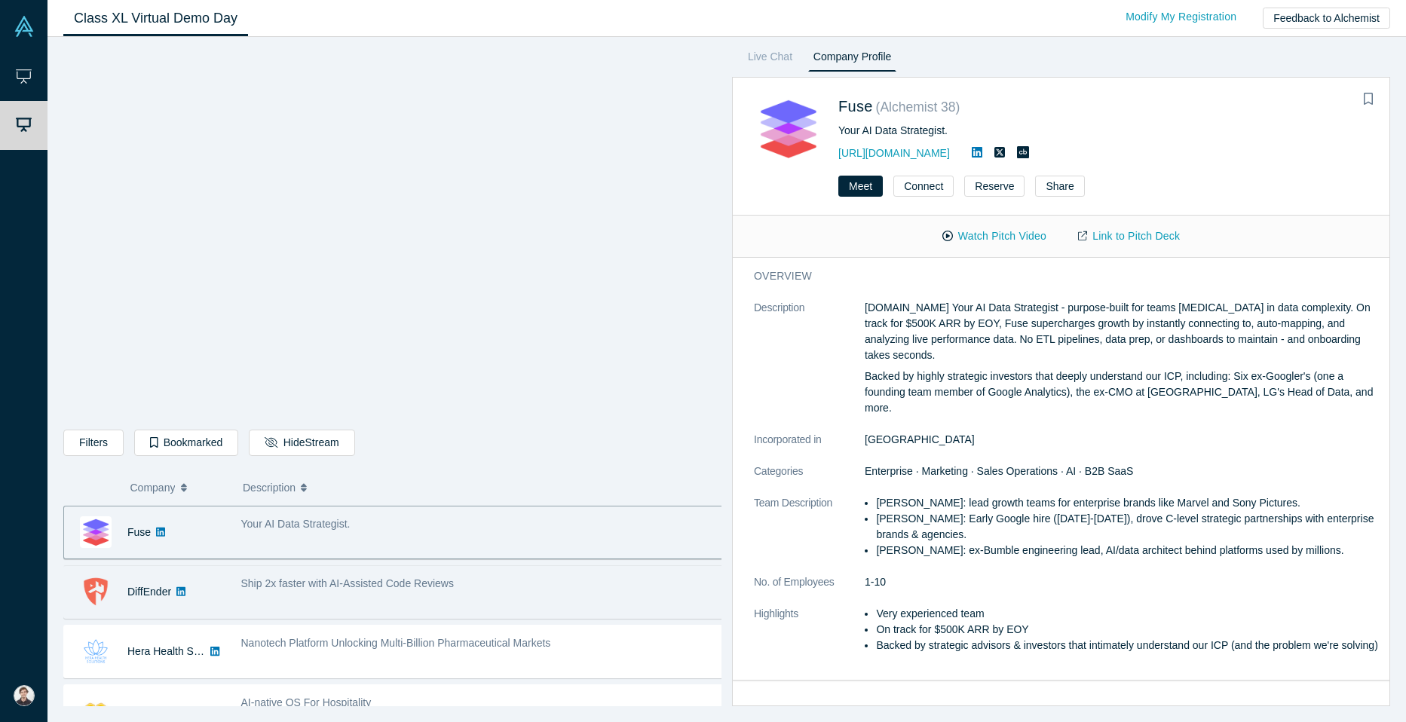
click at [473, 590] on div "Ship 2x faster with AI-Assisted Code Reviews" at bounding box center [482, 584] width 483 height 16
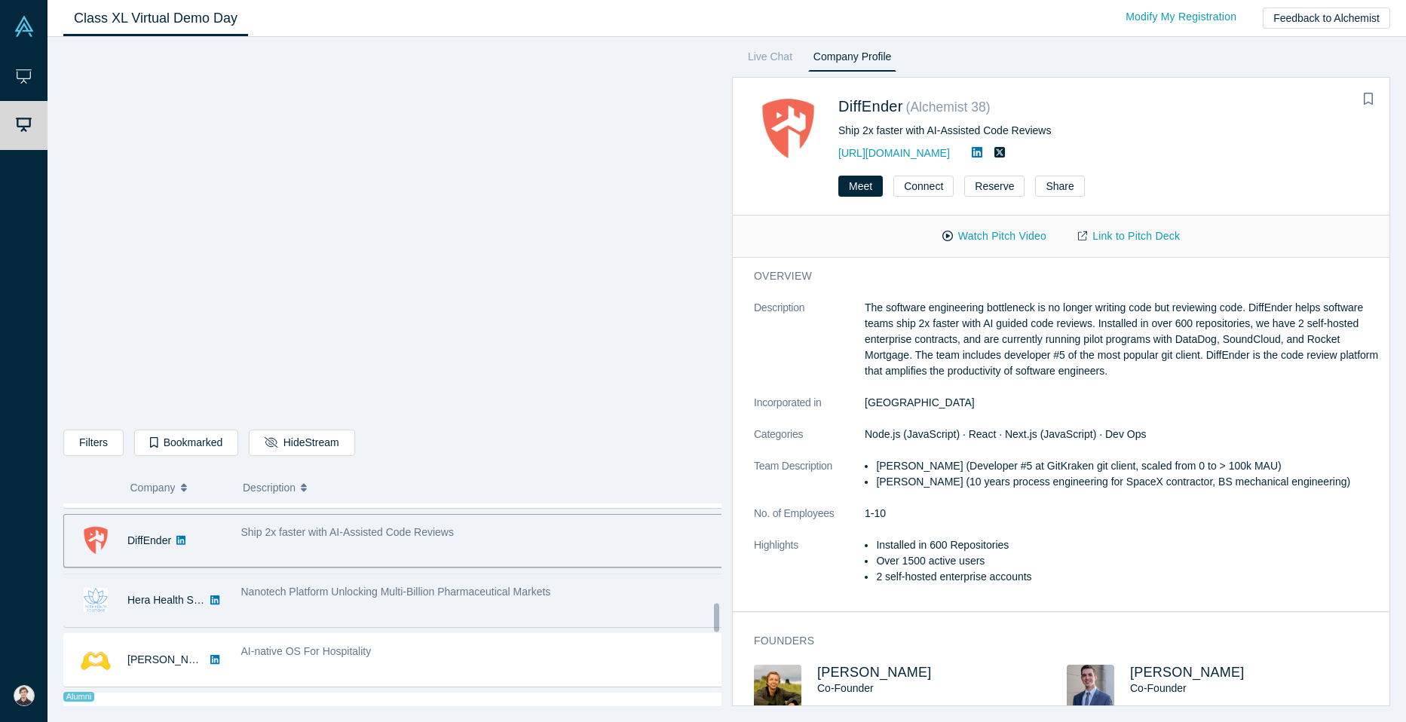
scroll to position [705, 0]
click at [465, 577] on div "Nanotech Platform Unlocking Multi-Billion Pharmaceutical Markets" at bounding box center [482, 600] width 499 height 48
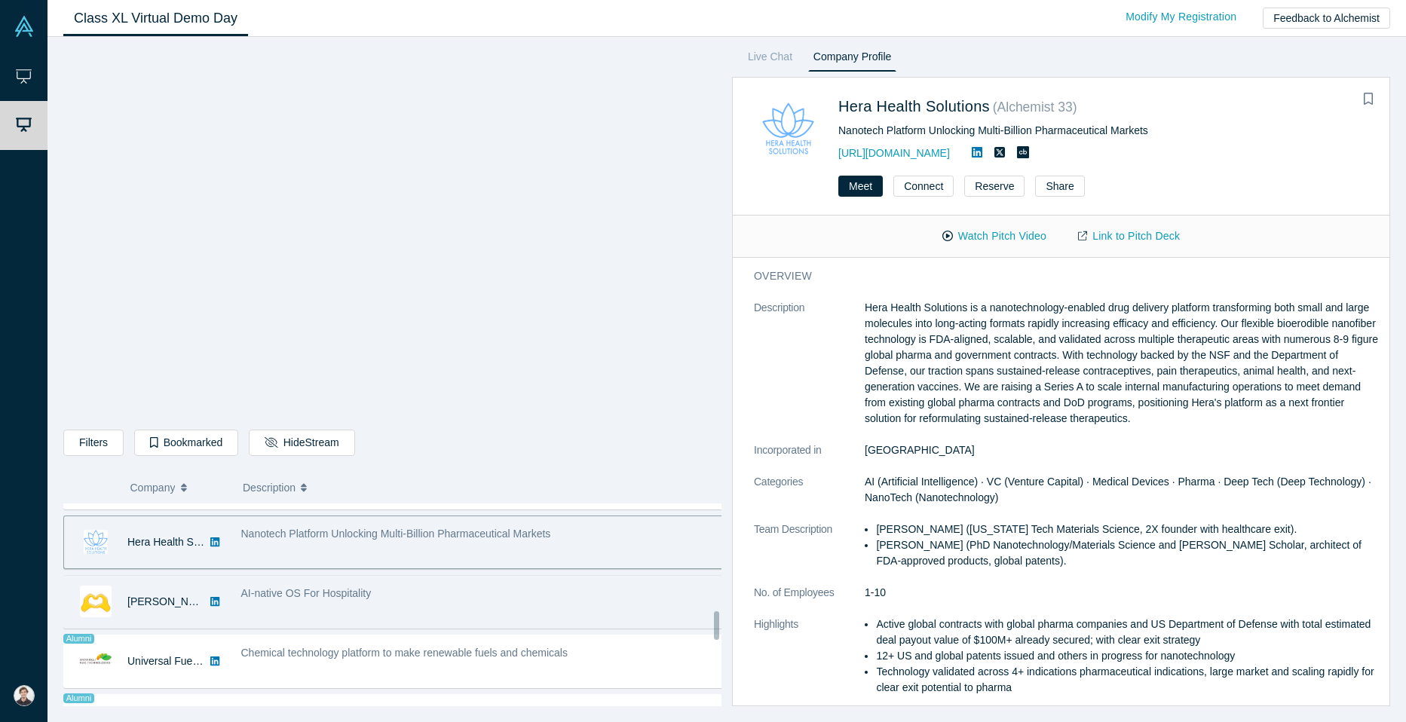
scroll to position [762, 0]
click at [520, 596] on div "AI-native OS For Hospitality" at bounding box center [482, 595] width 483 height 16
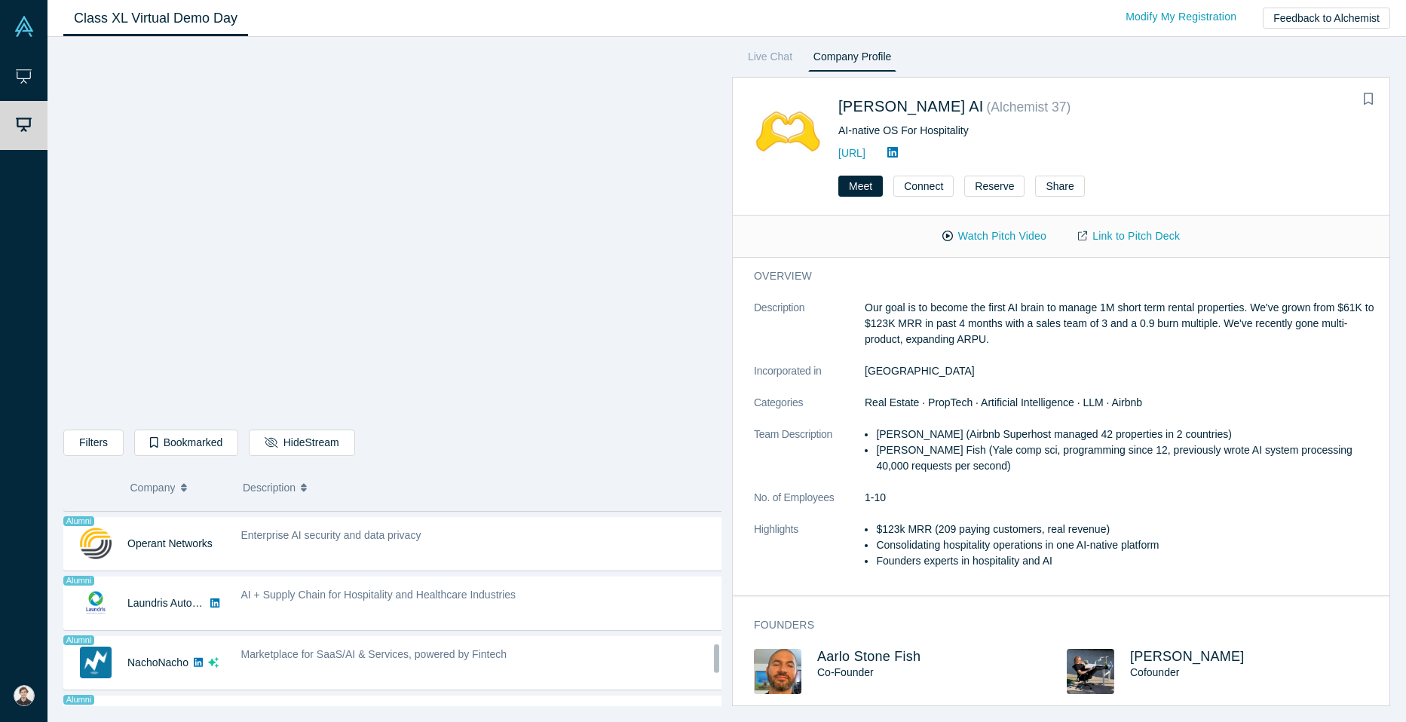
scroll to position [1000, 0]
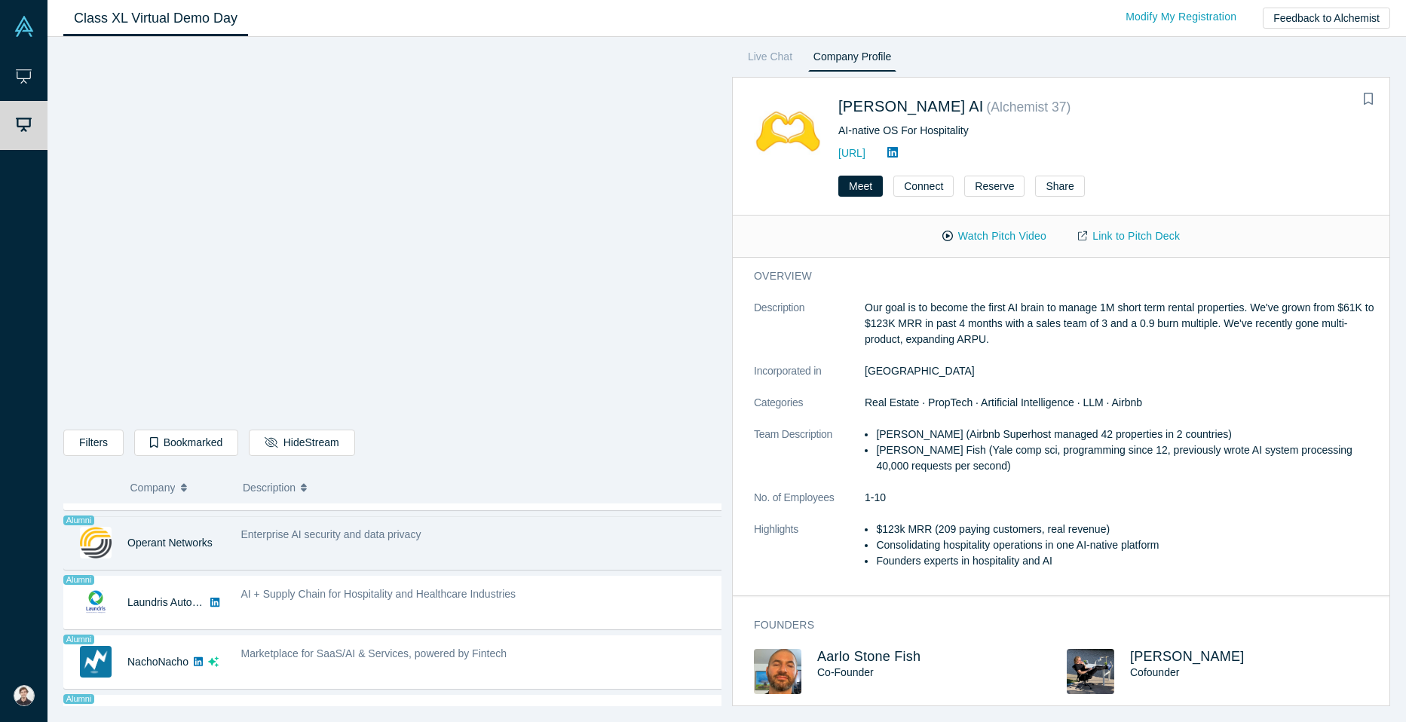
drag, startPoint x: 499, startPoint y: 567, endPoint x: 331, endPoint y: 560, distance: 168.3
click at [331, 560] on div "Enterprise AI security and data privacy" at bounding box center [482, 544] width 499 height 48
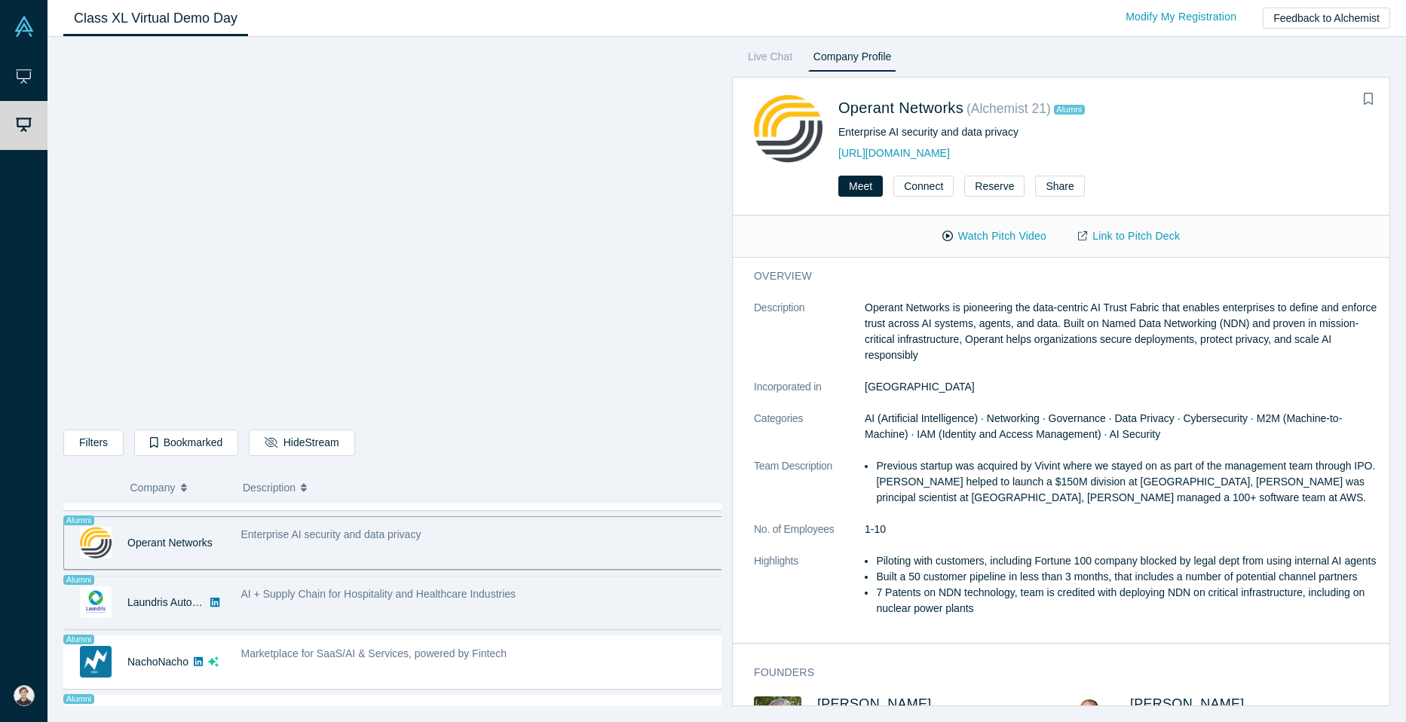
click at [429, 617] on div "AI + Supply Chain for Hospitality and Healthcare Industries" at bounding box center [482, 603] width 499 height 48
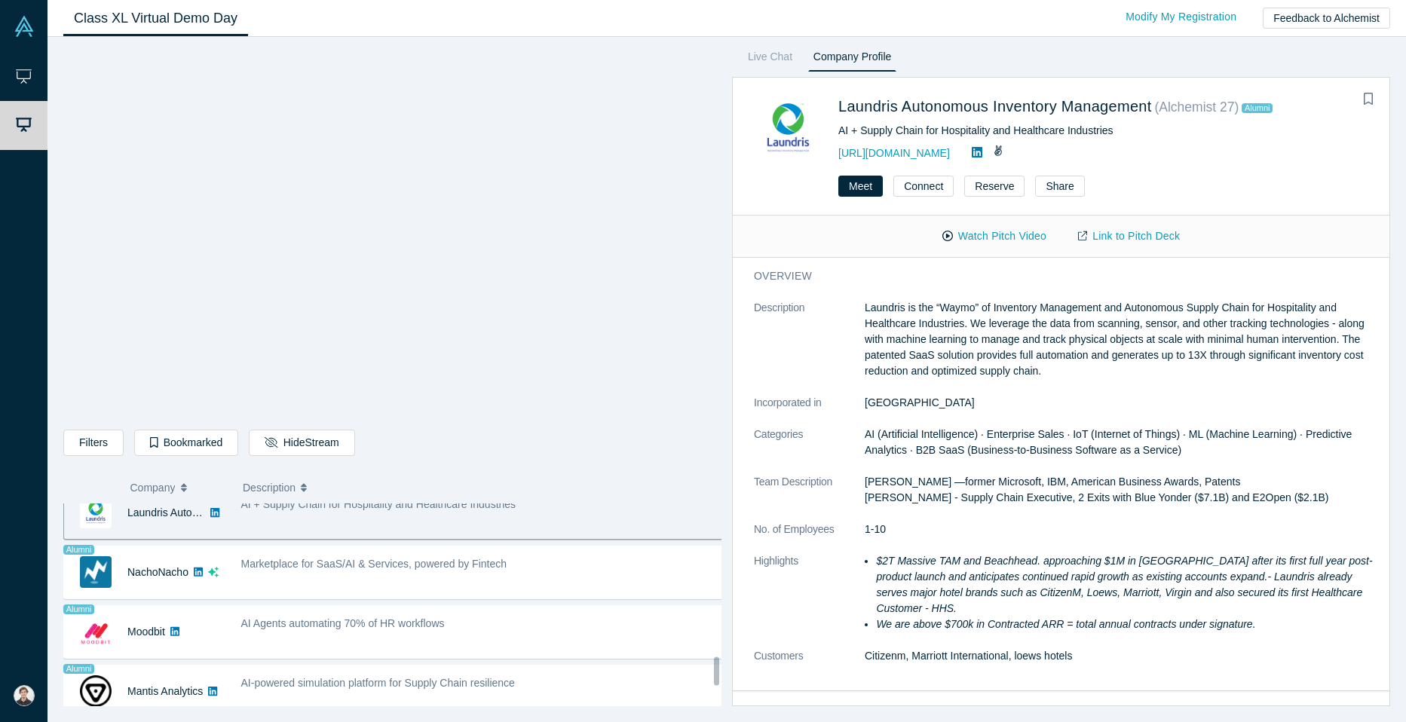
scroll to position [1090, 0]
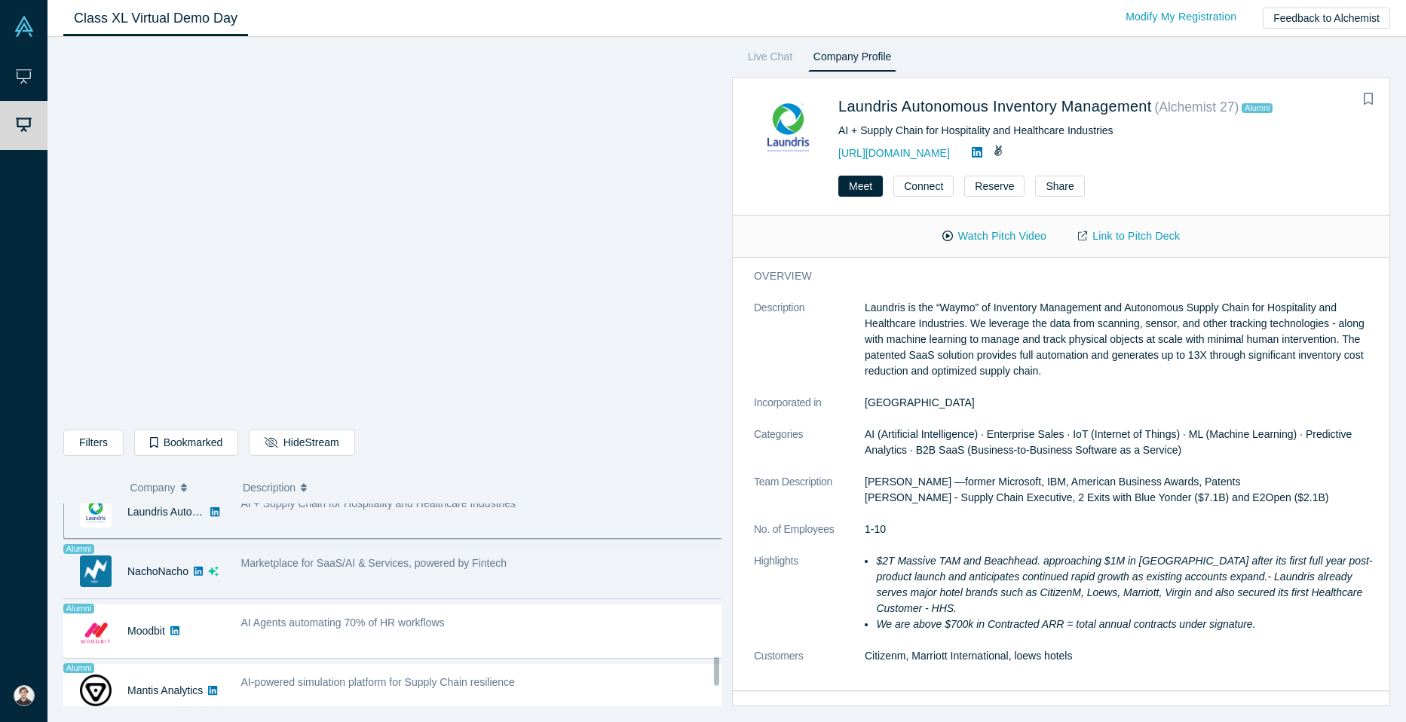
click at [324, 578] on div "Marketplace for SaaS/AI & Services, powered by Fintech" at bounding box center [482, 572] width 499 height 48
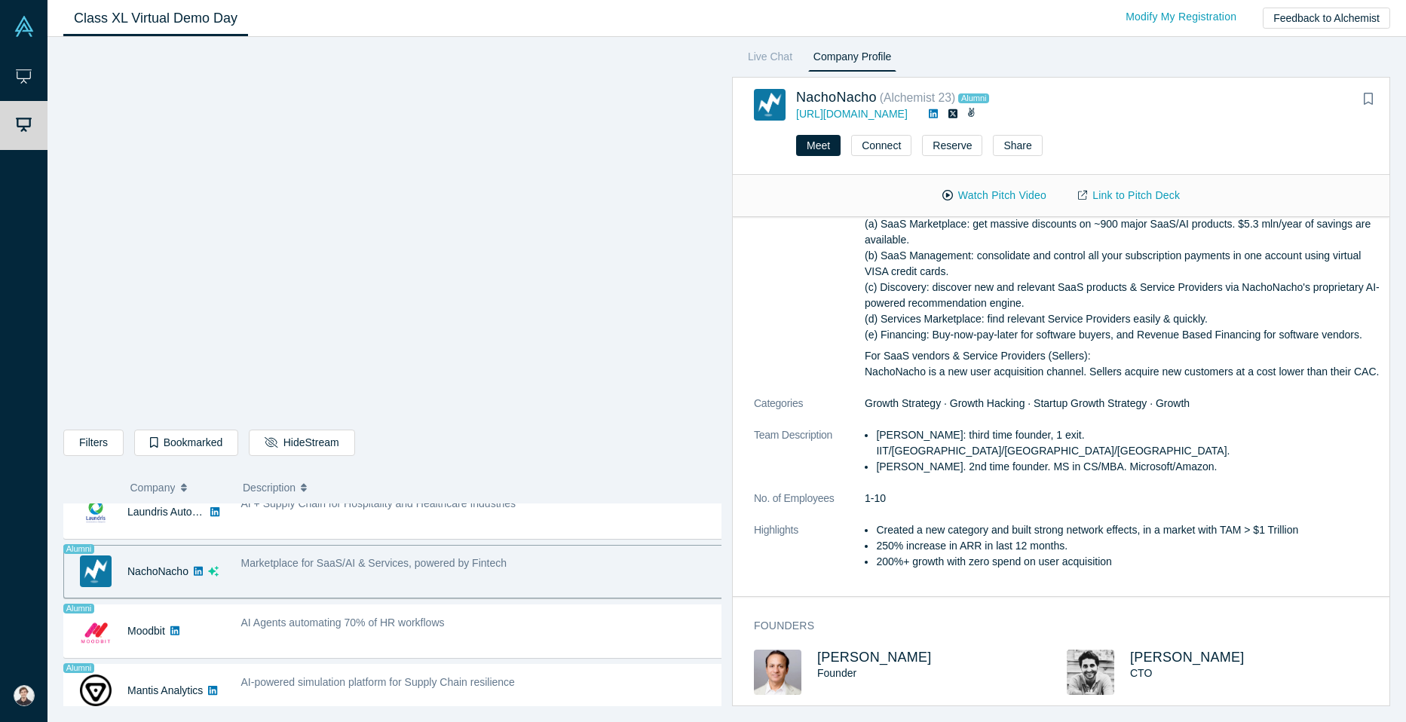
scroll to position [210, 0]
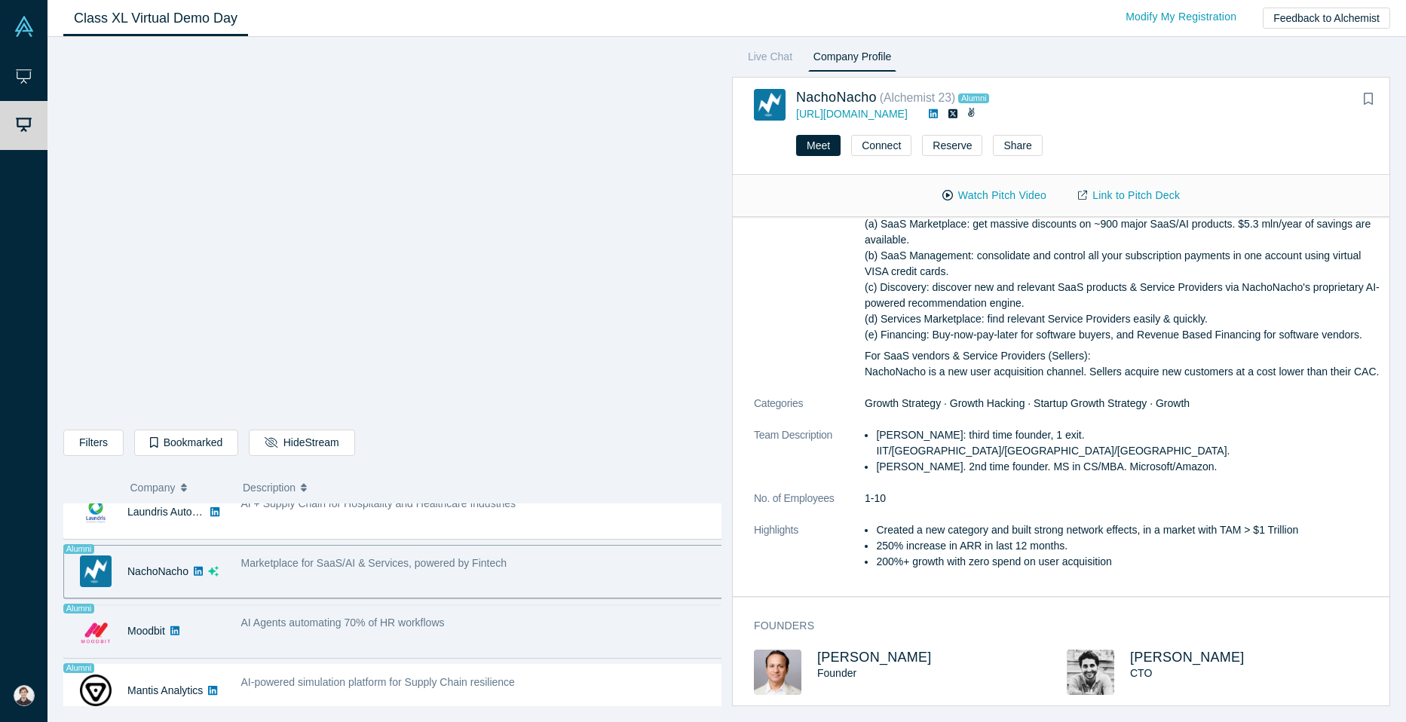
click at [494, 627] on div "AI Agents automating 70% of HR workflows" at bounding box center [482, 623] width 483 height 16
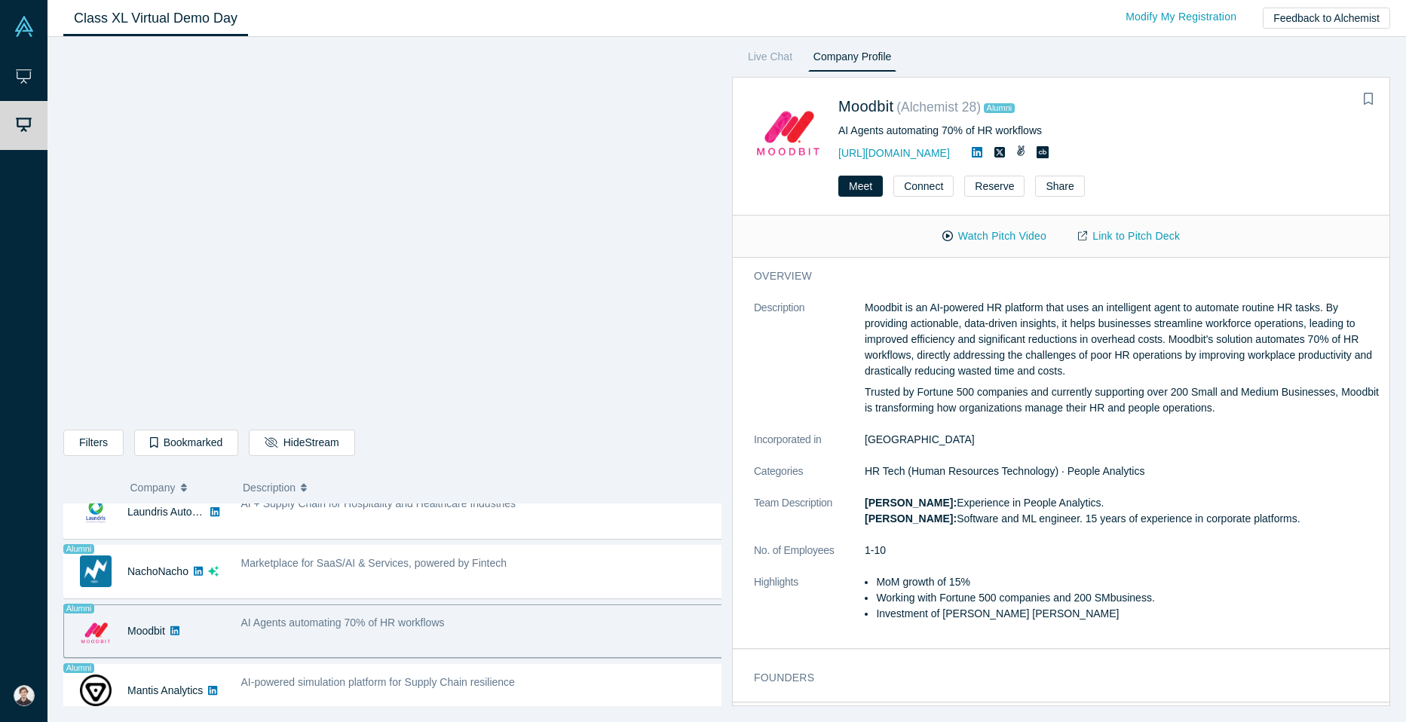
scroll to position [0, 0]
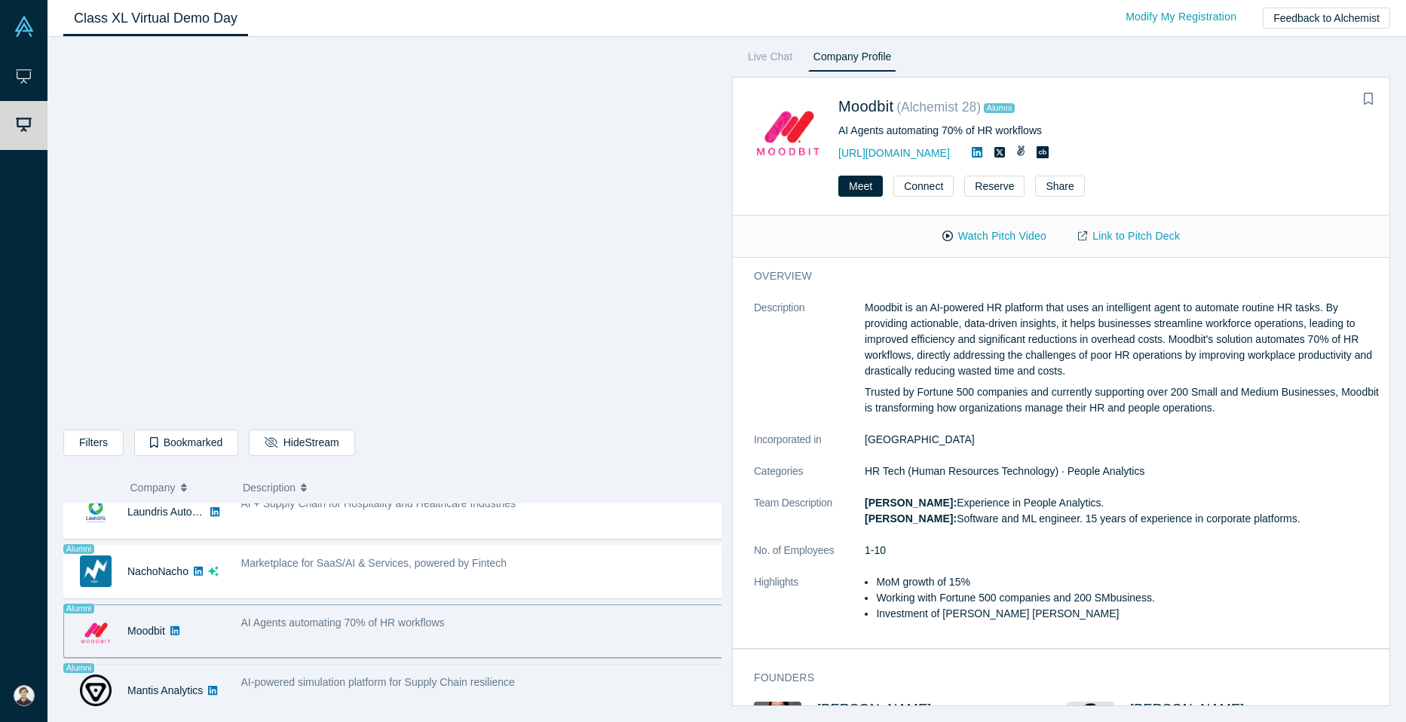
click at [486, 686] on span "AI-powered simulation platform for Supply Chain resilience" at bounding box center [378, 682] width 274 height 12
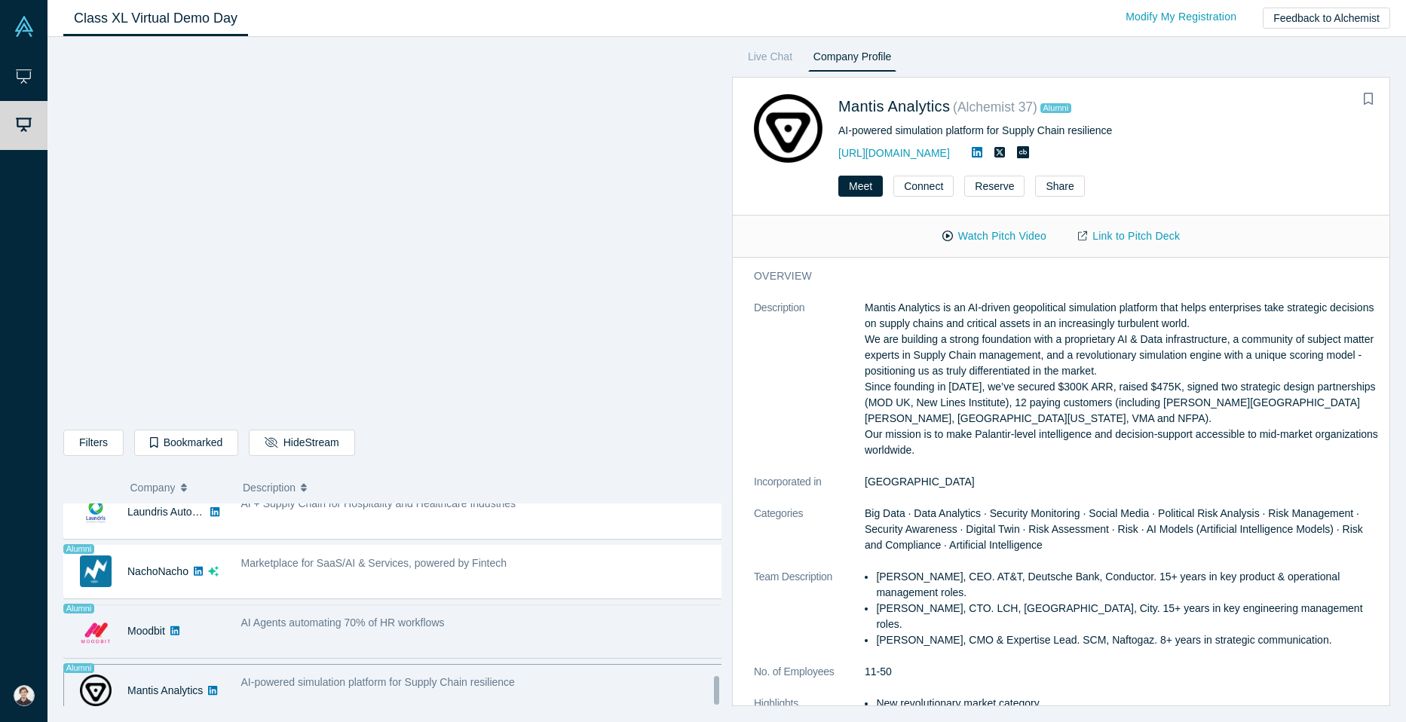
scroll to position [1227, 0]
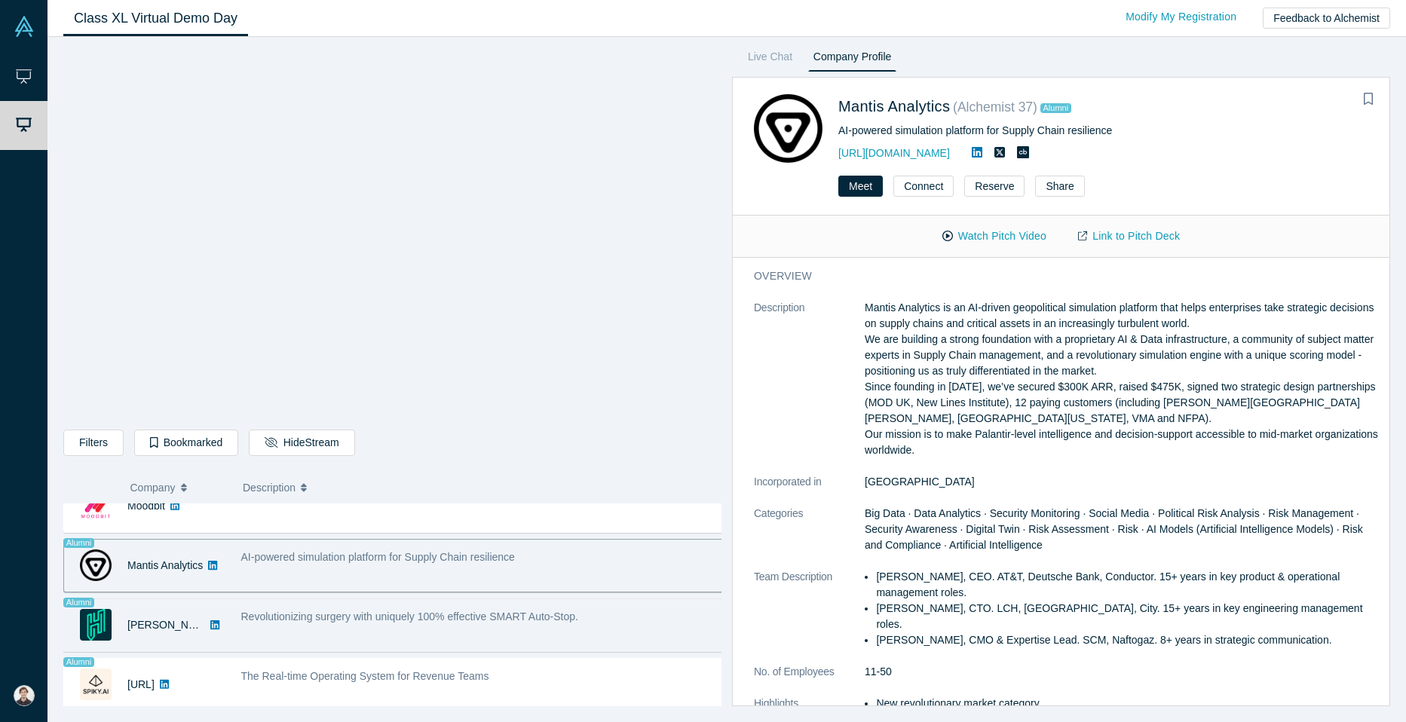
click at [608, 609] on div "Revolutionizing surgery with uniquely 100% effective SMART Auto-Stop." at bounding box center [482, 617] width 483 height 16
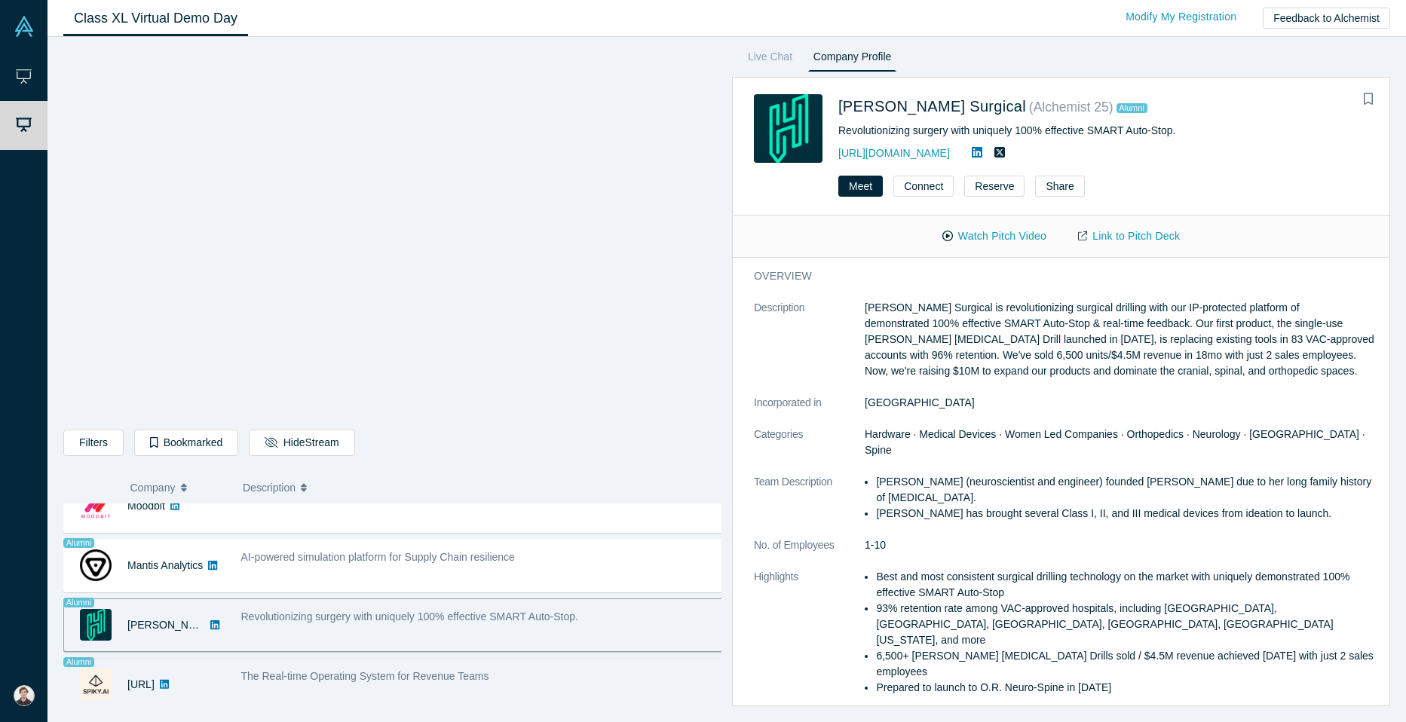
click at [602, 669] on div "The Real-time Operating System for Revenue Teams" at bounding box center [482, 677] width 483 height 16
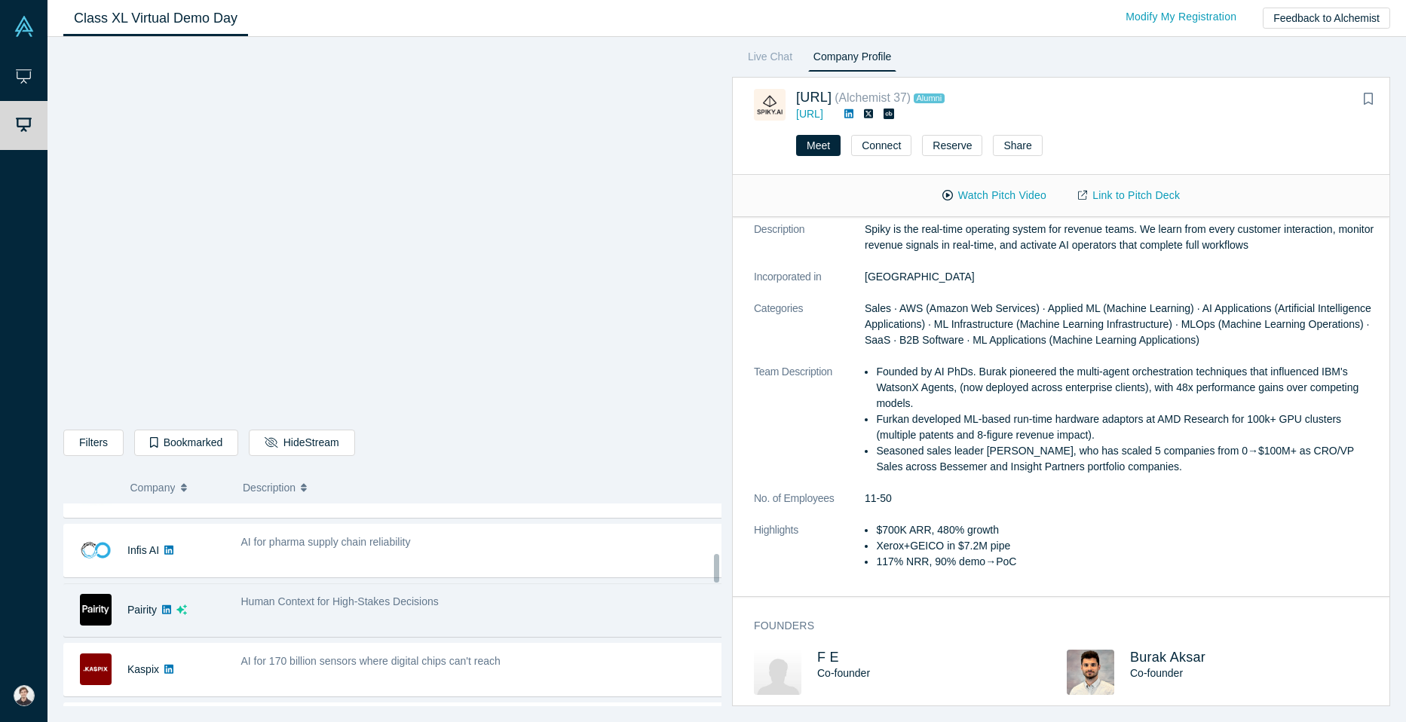
scroll to position [334, 0]
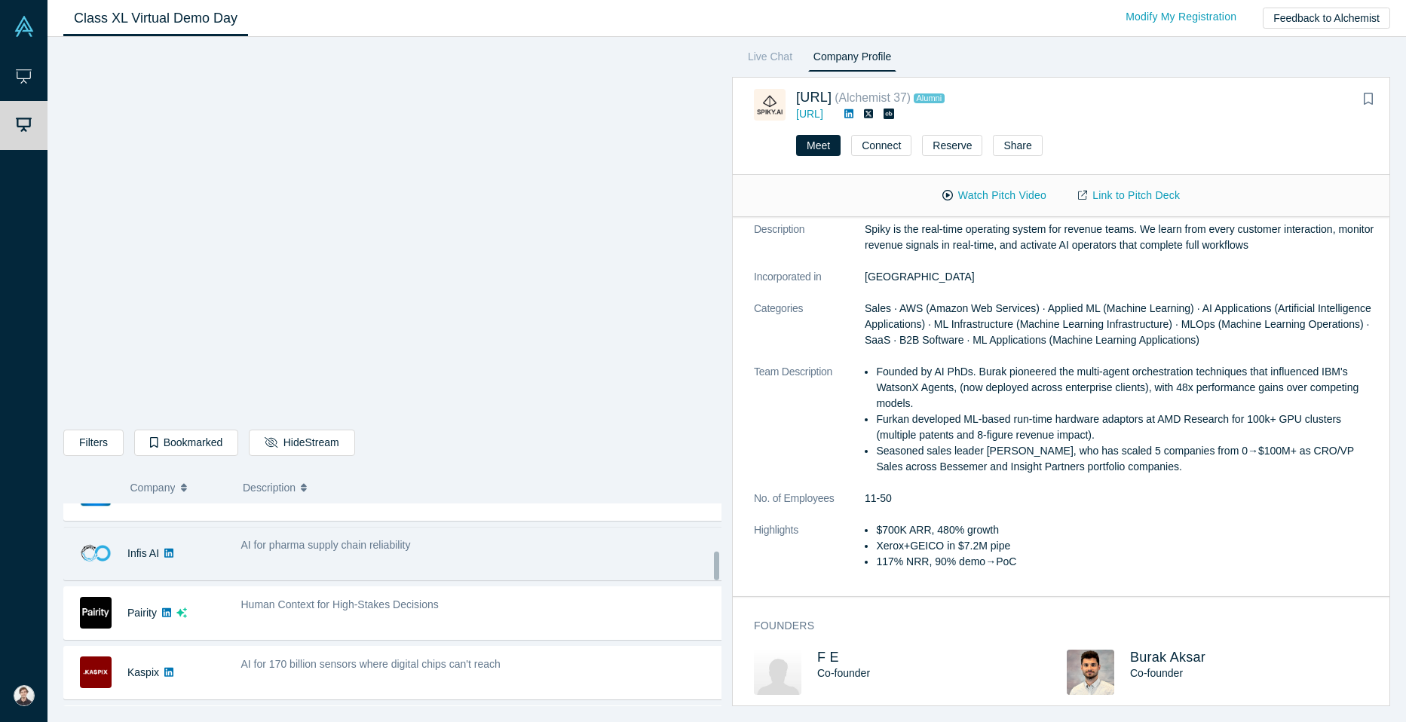
click at [500, 550] on div "AI for pharma supply chain reliability" at bounding box center [482, 546] width 483 height 16
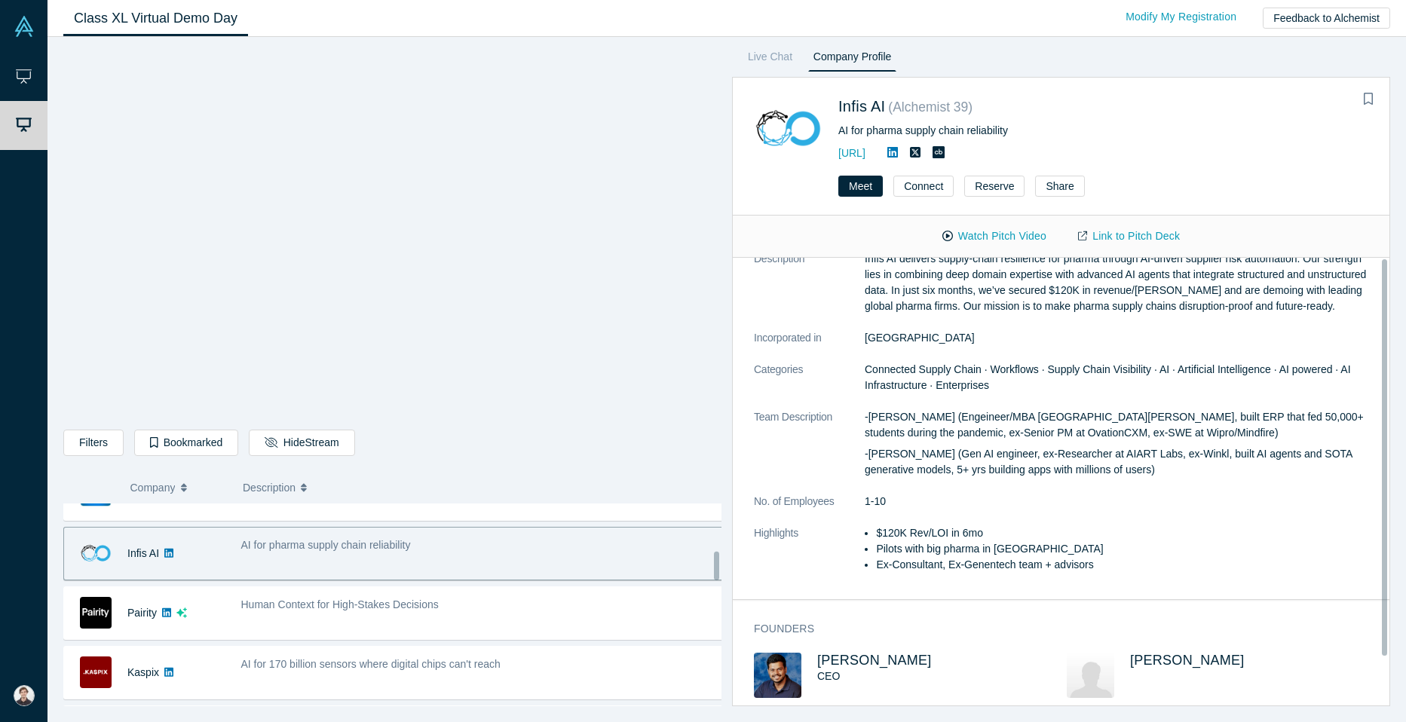
scroll to position [0, 0]
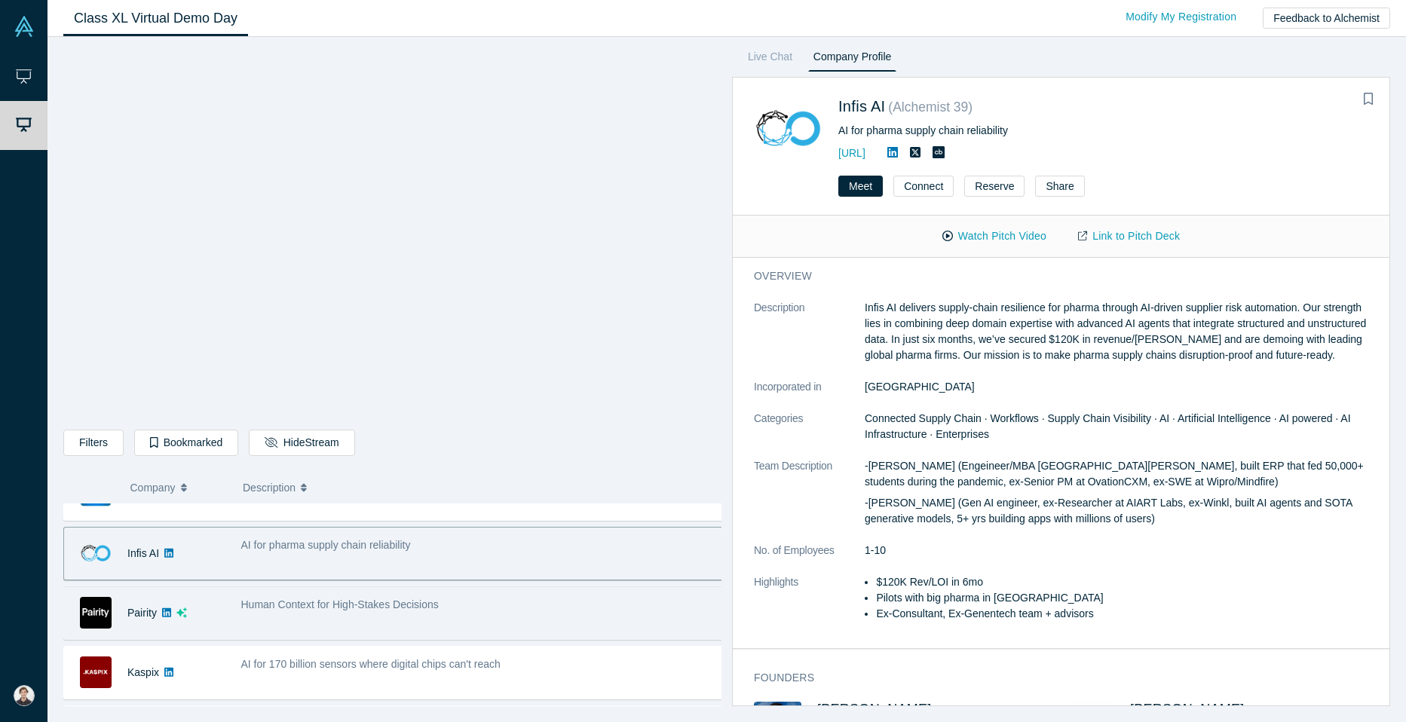
click at [507, 600] on div "Human Context for High-Stakes Decisions" at bounding box center [482, 605] width 483 height 16
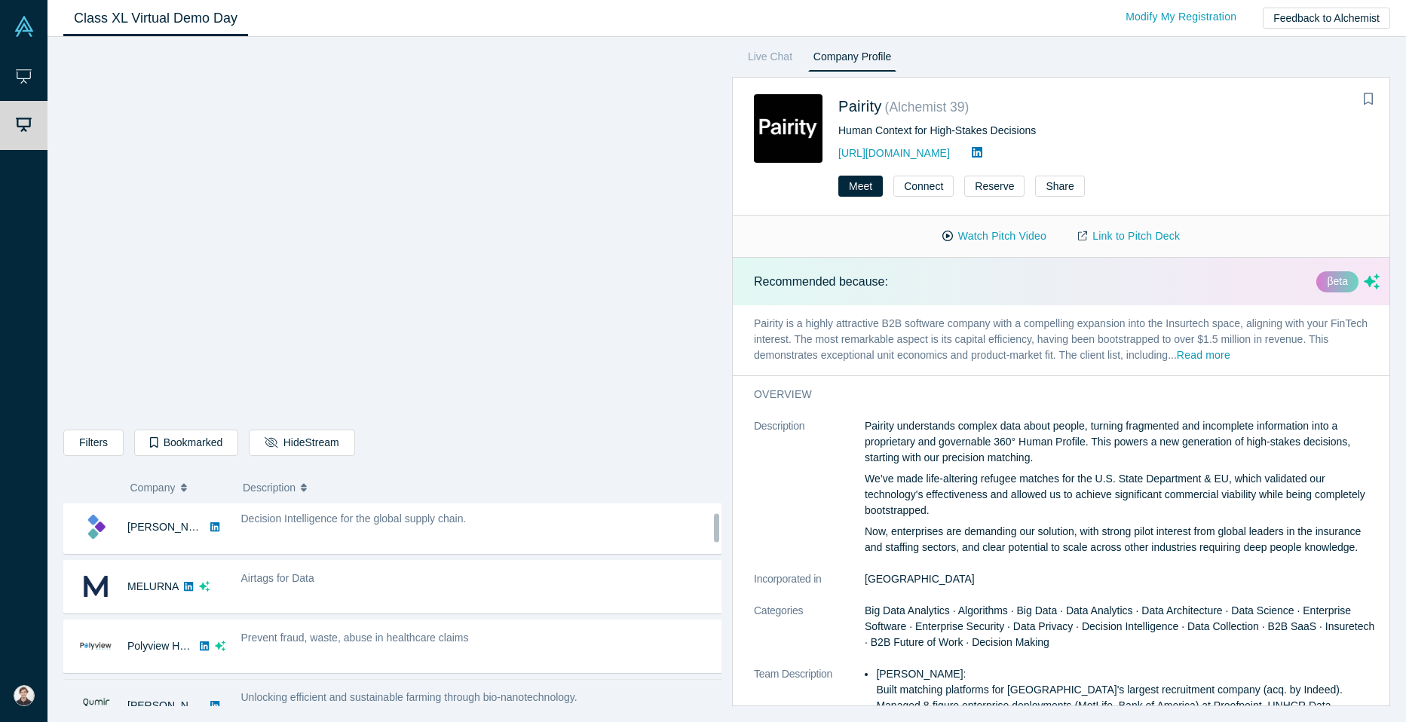
scroll to position [62, 0]
click at [395, 602] on div "Airtags for Data" at bounding box center [482, 588] width 499 height 48
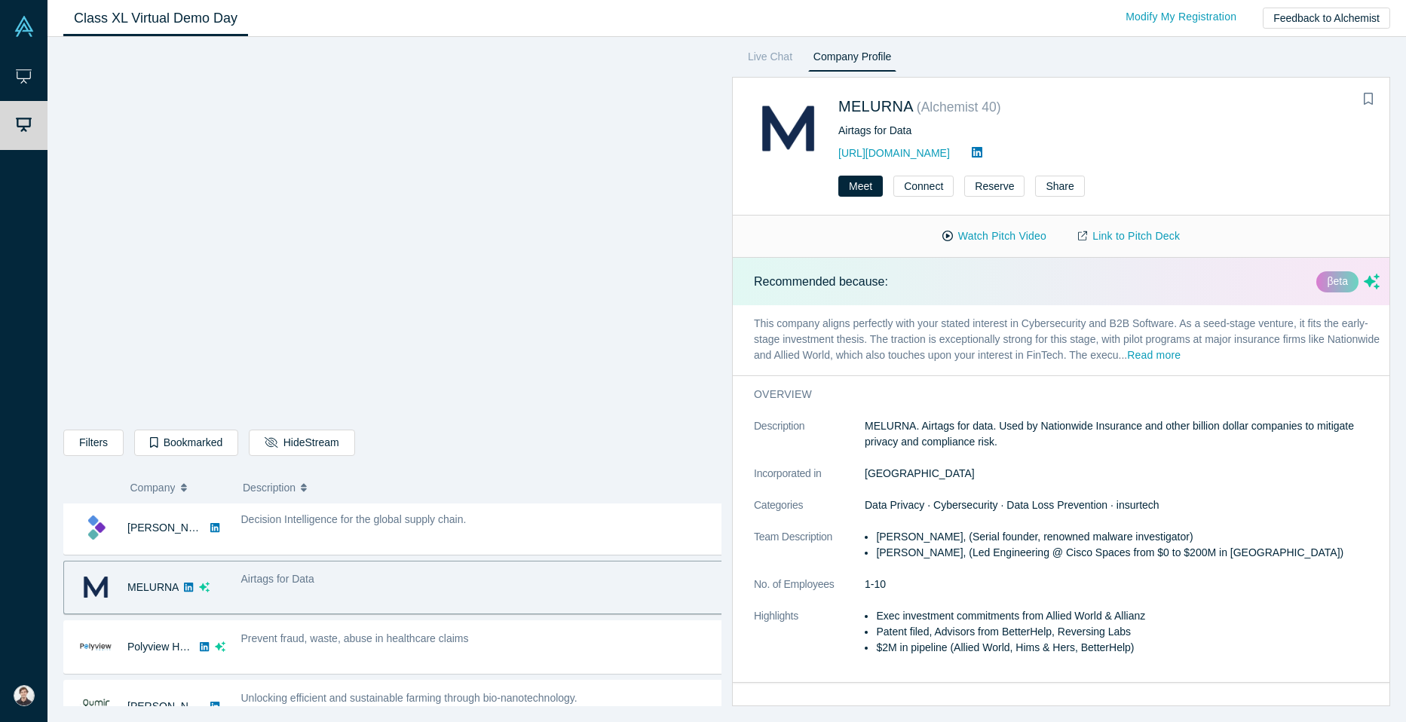
drag, startPoint x: 1106, startPoint y: 236, endPoint x: 859, endPoint y: 269, distance: 249.6
click at [859, 269] on div "Recommended because: βeta" at bounding box center [1067, 282] width 668 height 48
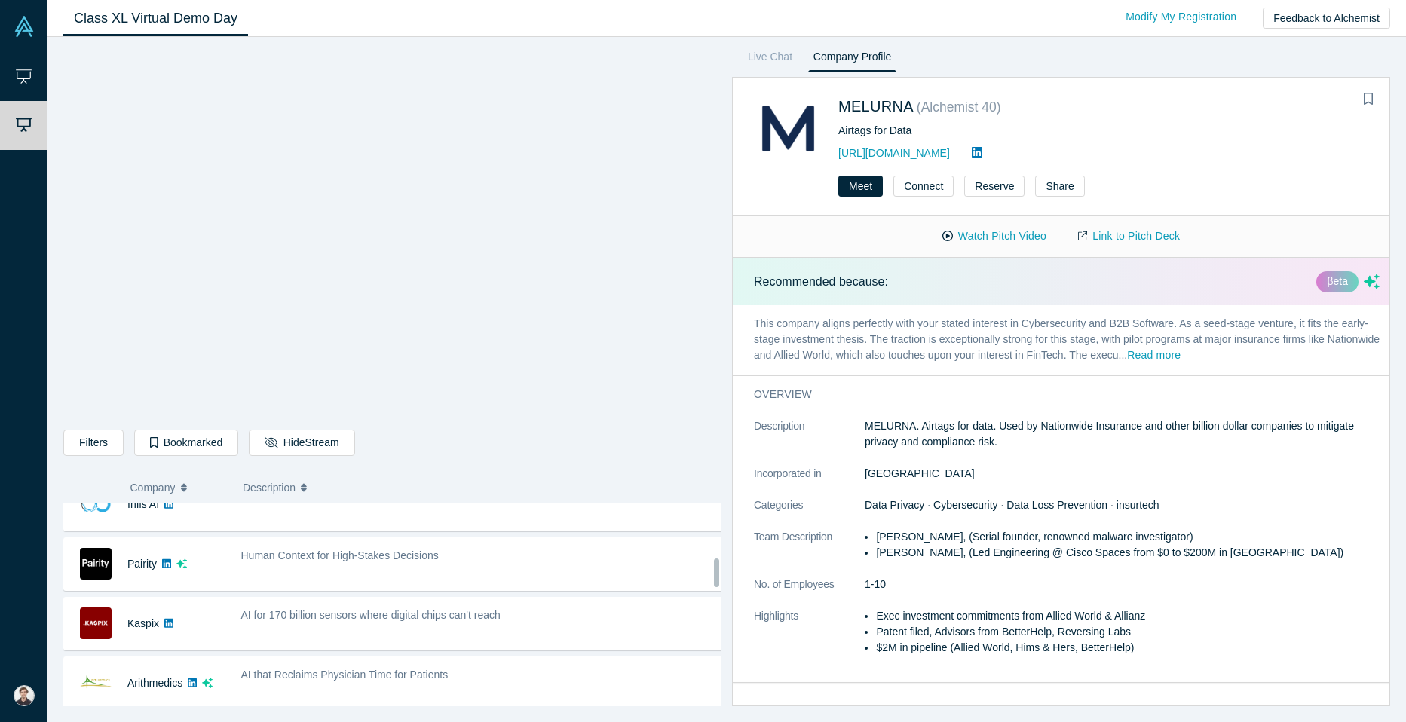
scroll to position [385, 0]
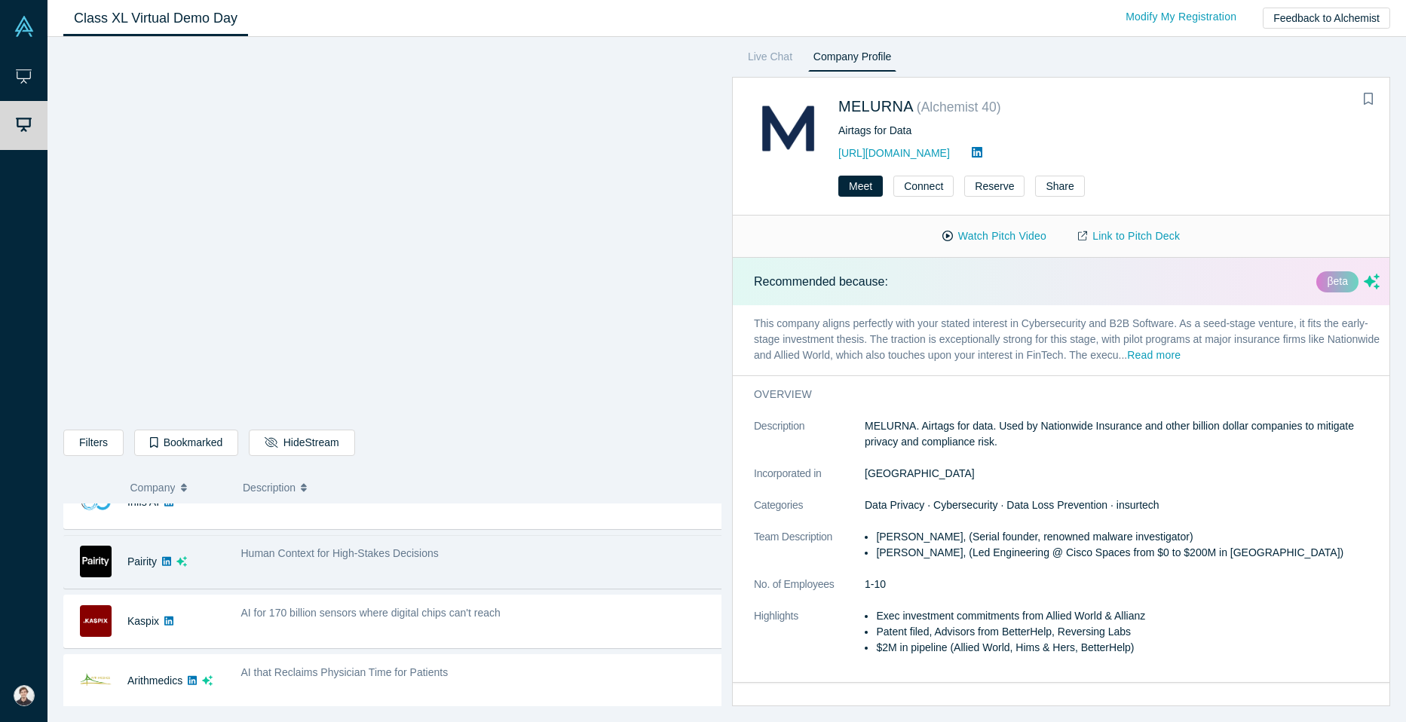
click at [420, 546] on div "Human Context for High-Stakes Decisions" at bounding box center [482, 554] width 483 height 16
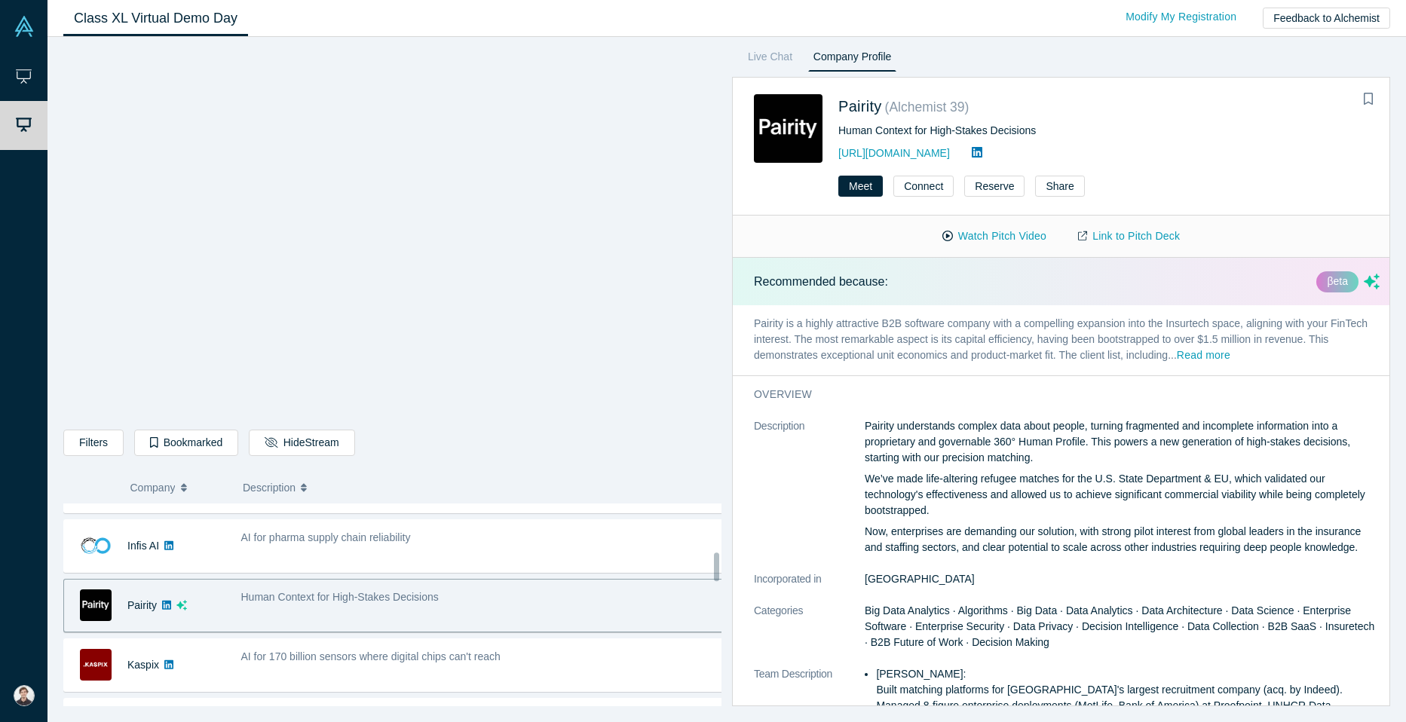
scroll to position [341, 0]
click at [420, 546] on div "AI for pharma supply chain reliability" at bounding box center [482, 539] width 483 height 16
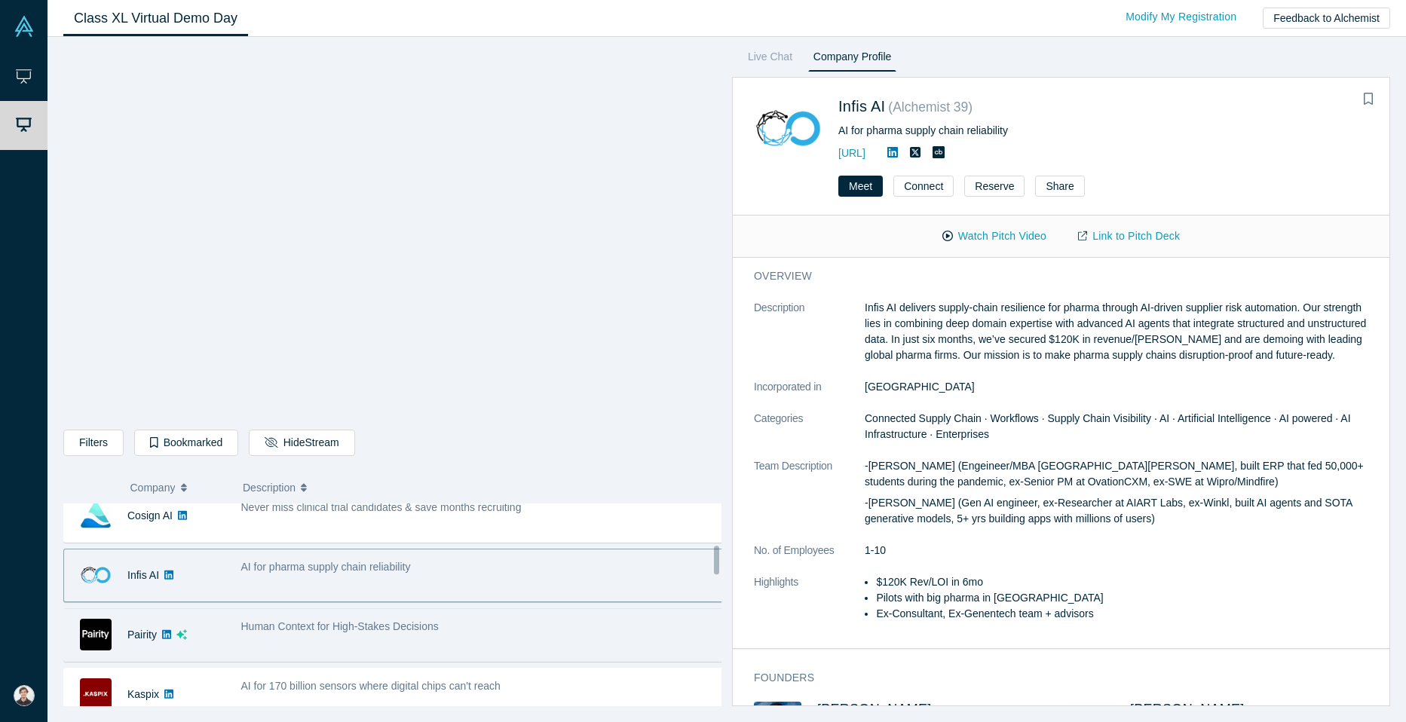
scroll to position [290, 0]
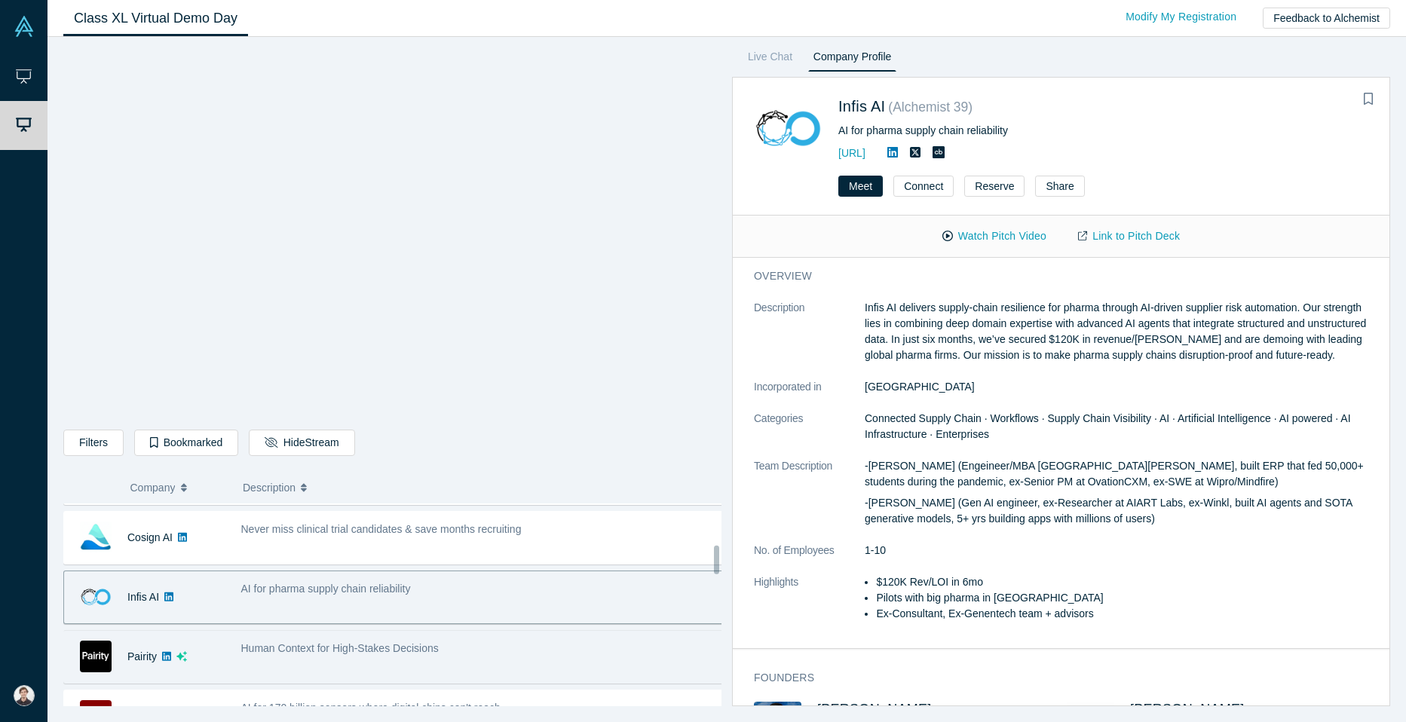
click at [420, 546] on div "Never miss clinical trial candidates & save months recruiting" at bounding box center [482, 538] width 499 height 48
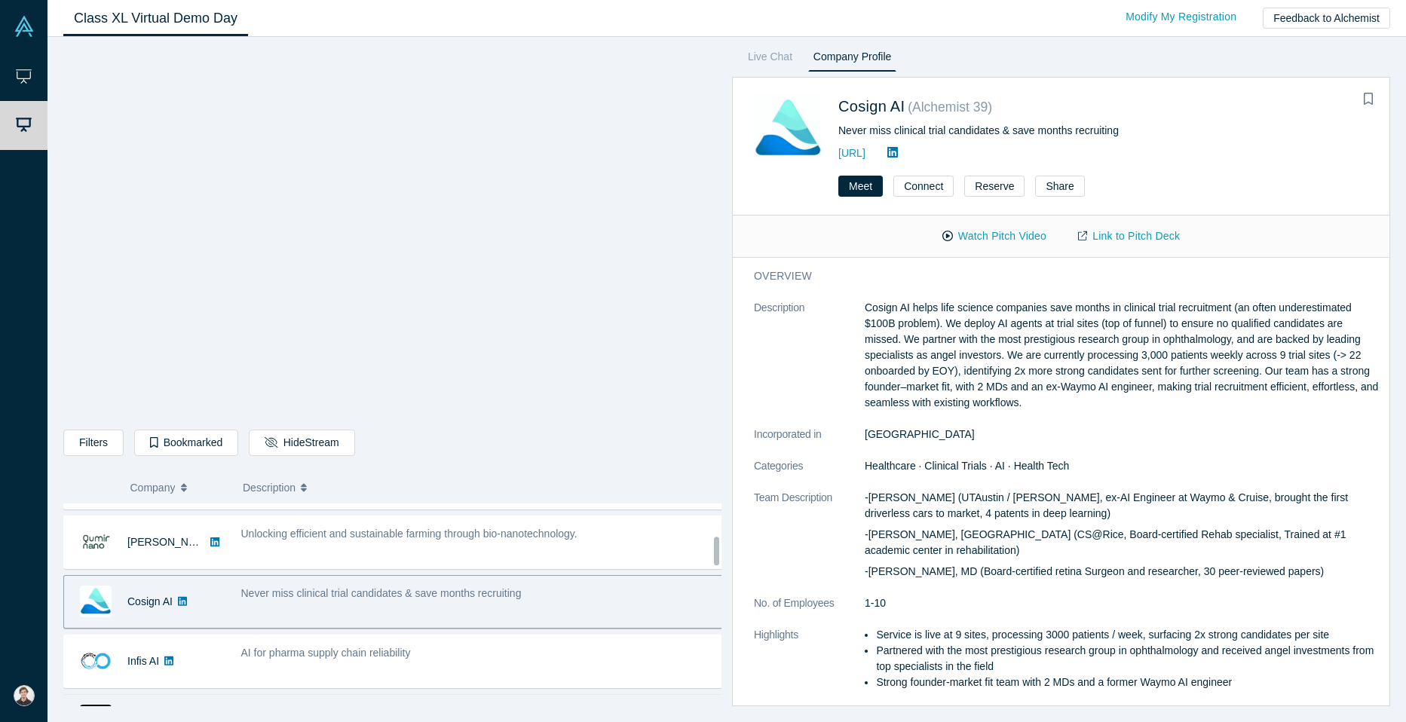
scroll to position [222, 0]
